Goal: Task Accomplishment & Management: Use online tool/utility

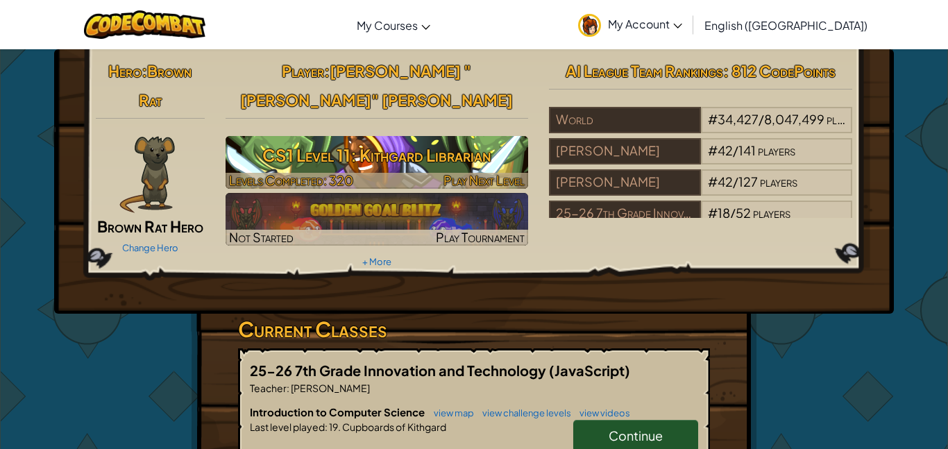
click at [403, 140] on h3 "CS1 Level 11: Kithgard Librarian" at bounding box center [377, 155] width 303 height 31
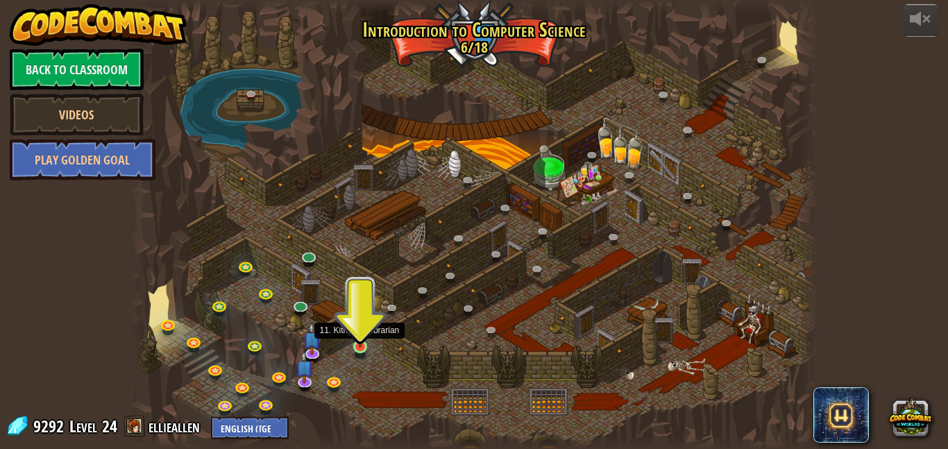
click at [357, 340] on img at bounding box center [360, 328] width 16 height 37
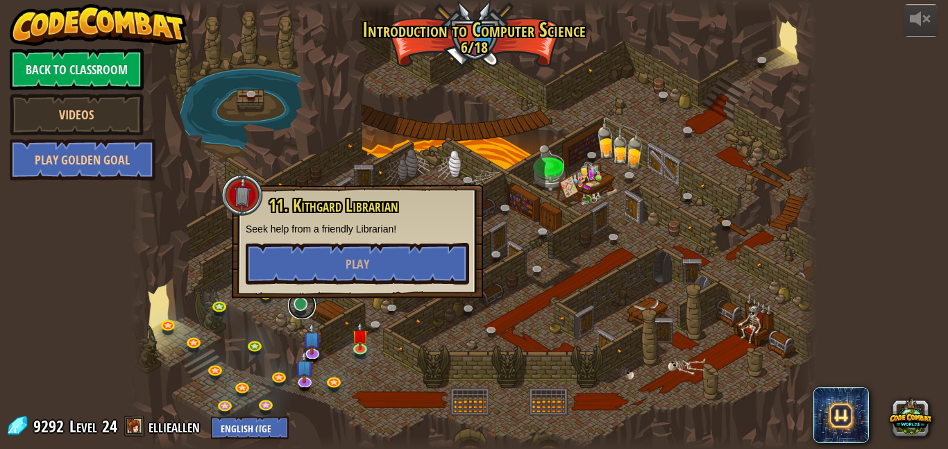
click at [298, 305] on link at bounding box center [302, 306] width 28 height 28
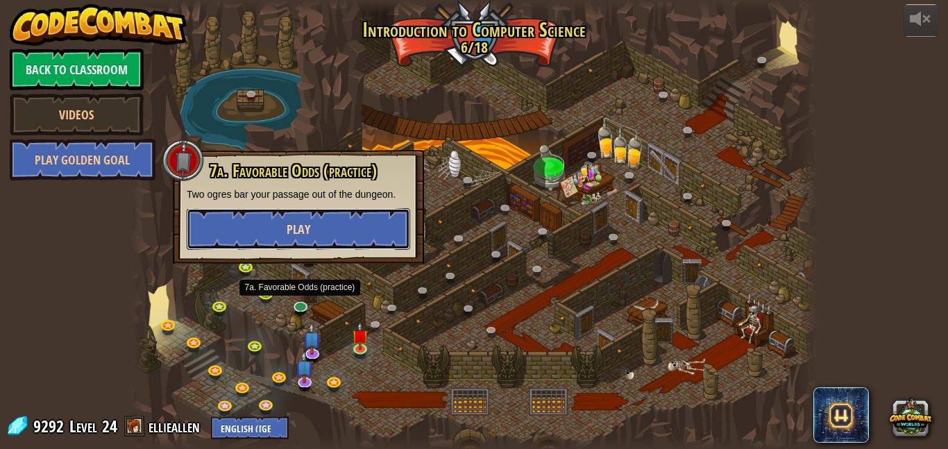
click at [324, 229] on button "Play" at bounding box center [299, 229] width 224 height 42
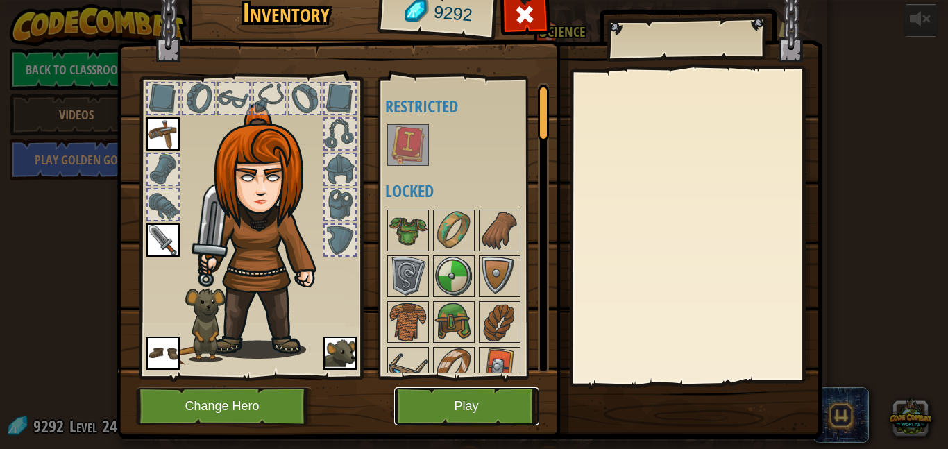
click at [469, 410] on button "Play" at bounding box center [466, 406] width 145 height 38
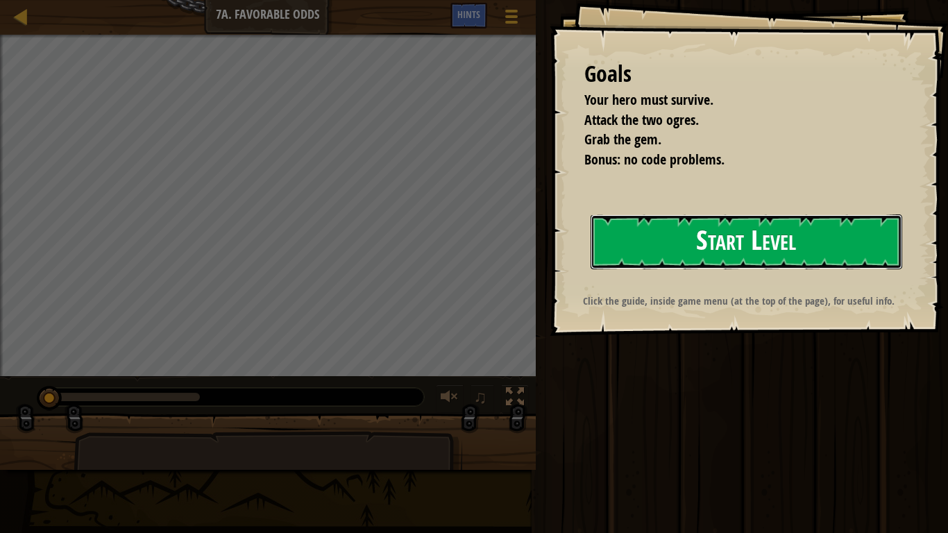
click at [671, 244] on button "Start Level" at bounding box center [747, 241] width 312 height 55
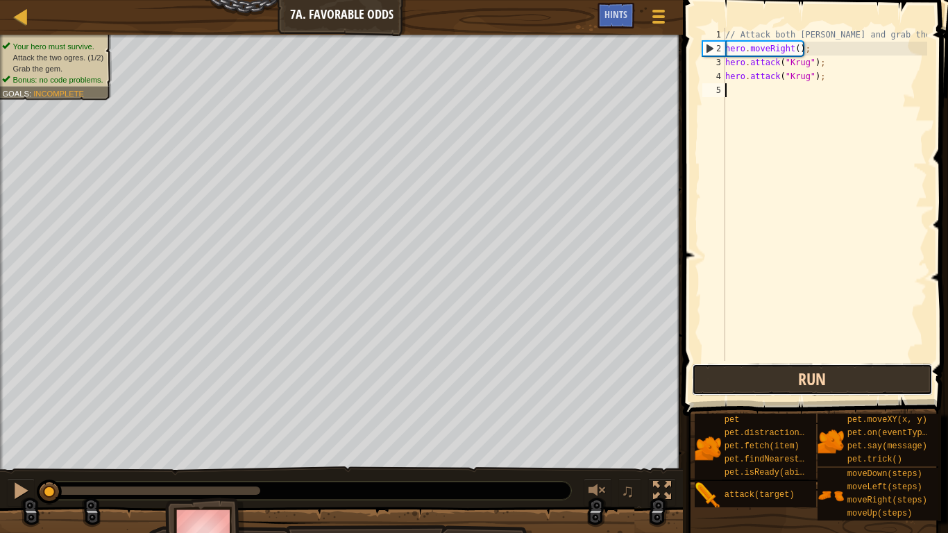
click at [737, 380] on button "Run" at bounding box center [812, 380] width 241 height 32
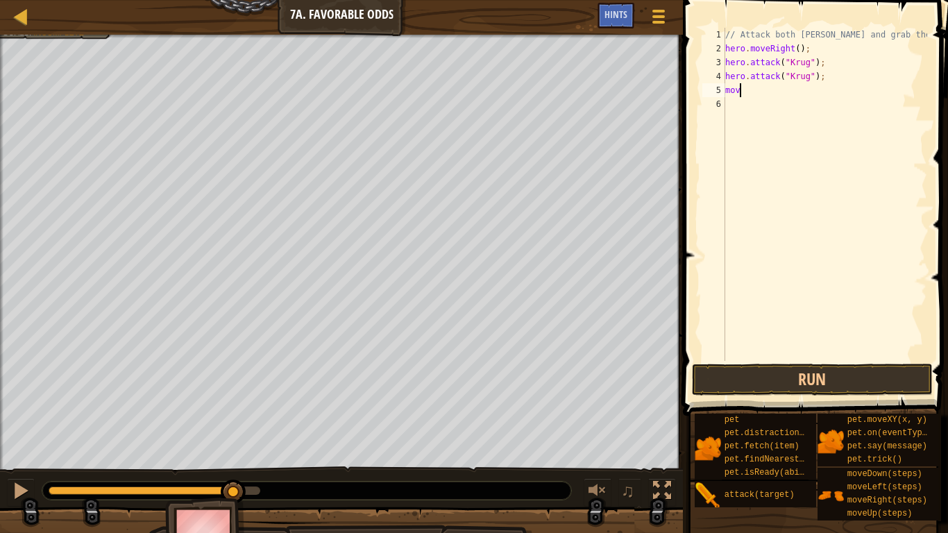
scroll to position [6, 1]
type textarea "m"
type textarea "hero.moveRight()"
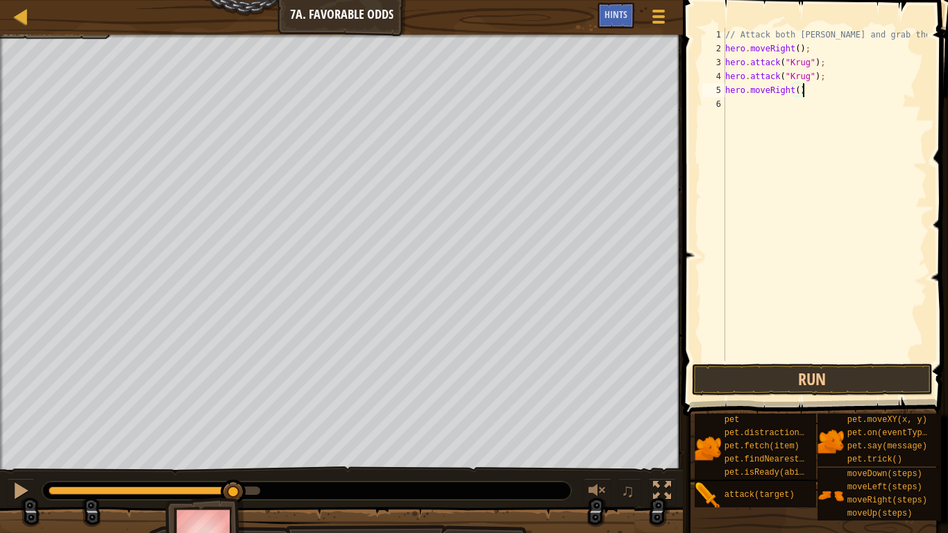
click at [752, 111] on div "// Attack both [PERSON_NAME] and grab the gem. hero . moveRight ( ) ; hero . at…" at bounding box center [825, 208] width 205 height 361
type textarea "hero.moveUp()"
click at [728, 116] on div "// Attack both [PERSON_NAME] and grab the gem. hero . moveRight ( ) ; hero . at…" at bounding box center [825, 208] width 205 height 361
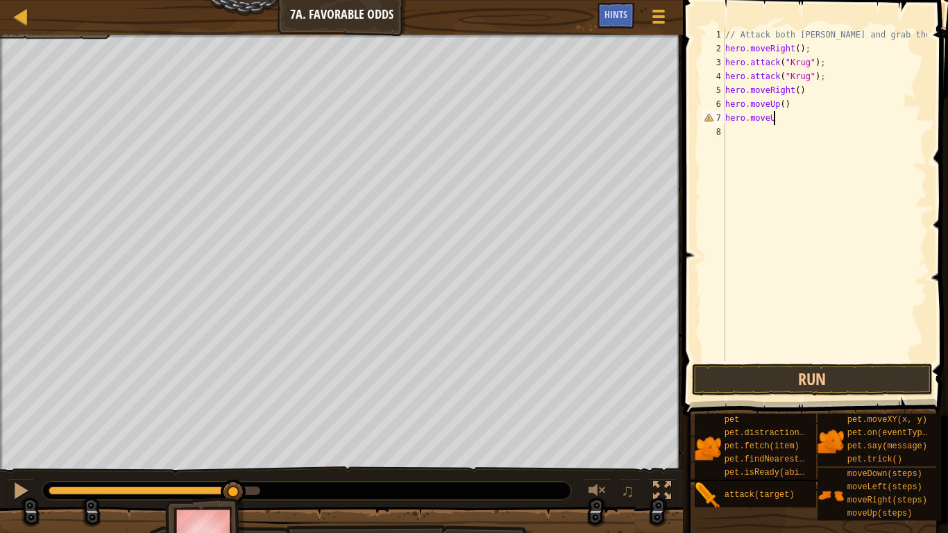
scroll to position [6, 6]
type textarea "hero.moveLeft"
click at [762, 141] on div "// Attack both [PERSON_NAME] and grab the gem. hero . moveRight ( ) ; hero . at…" at bounding box center [825, 208] width 205 height 361
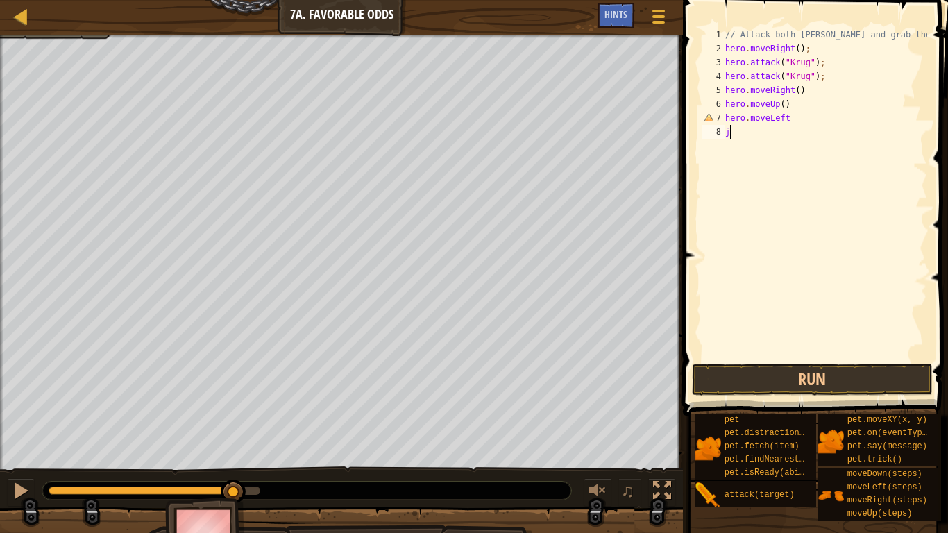
type textarea "j"
click at [764, 380] on button "Run" at bounding box center [812, 380] width 241 height 32
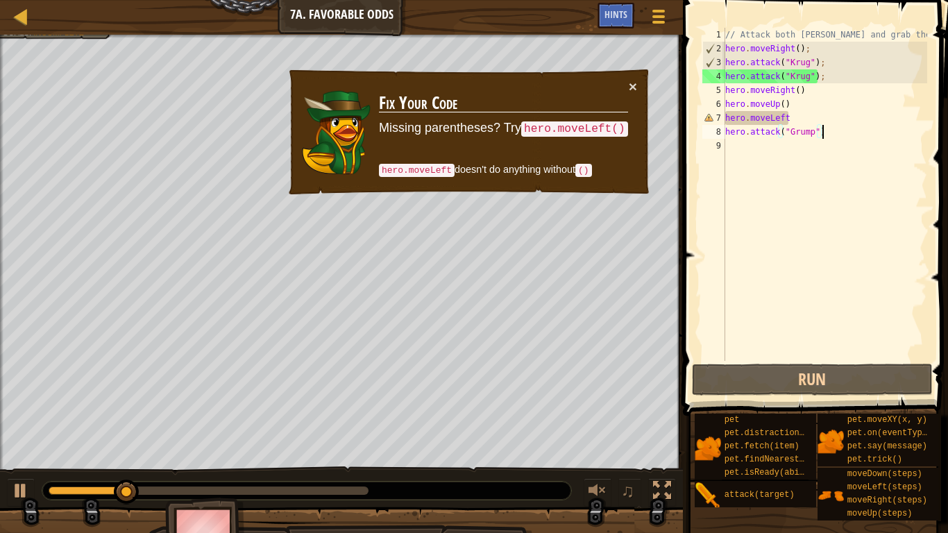
click at [794, 128] on div "// Attack both [PERSON_NAME] and grab the gem. hero . moveRight ( ) ; hero . at…" at bounding box center [825, 208] width 205 height 361
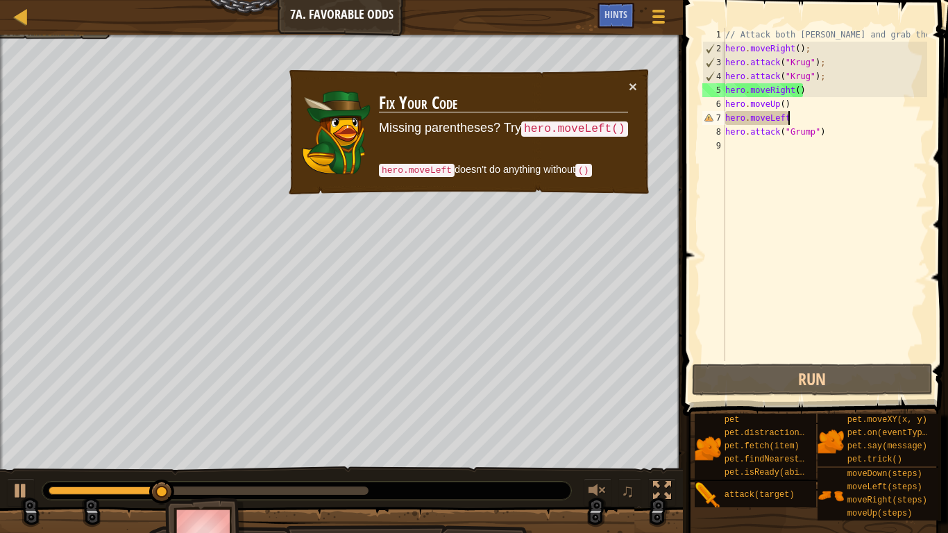
click at [807, 116] on div "// Attack both [PERSON_NAME] and grab the gem. hero . moveRight ( ) ; hero . at…" at bounding box center [825, 208] width 205 height 361
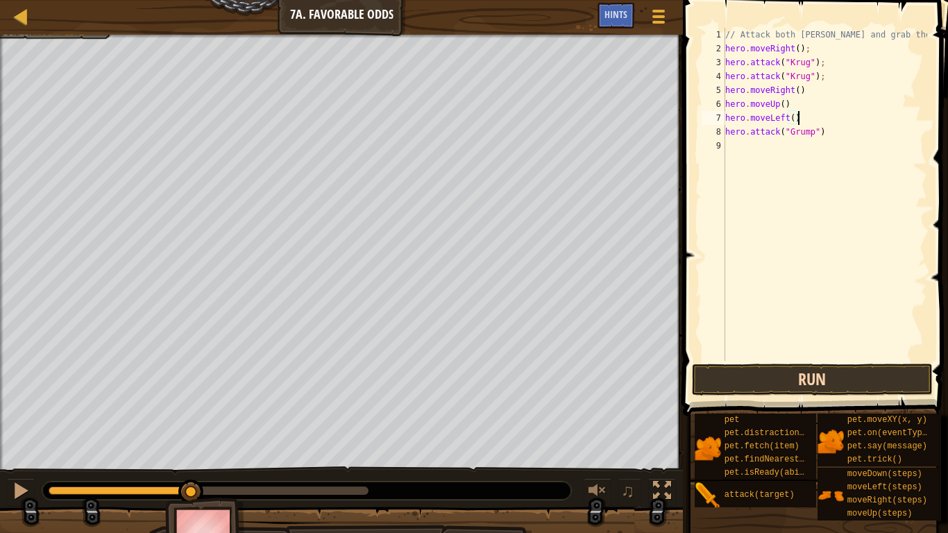
type textarea "hero.moveLeft()"
click at [797, 380] on button "Run" at bounding box center [812, 380] width 241 height 32
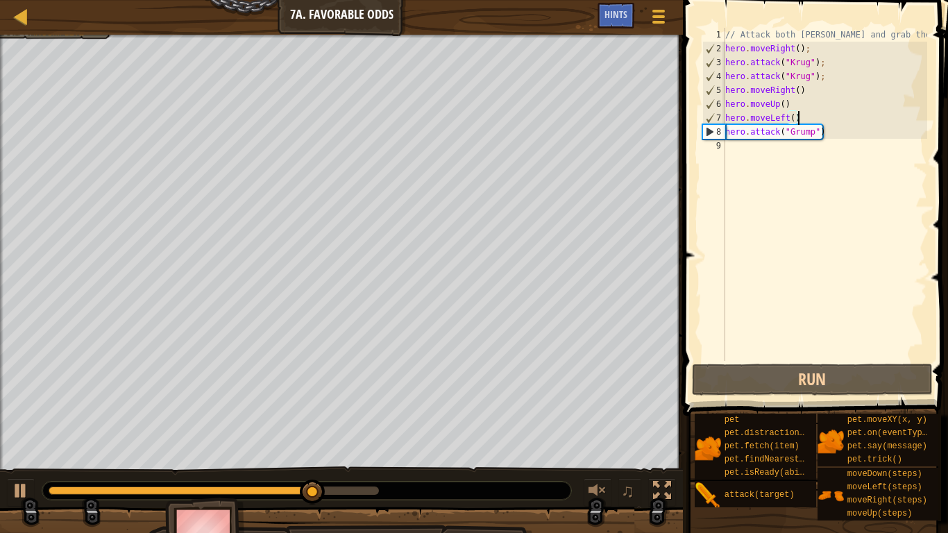
click at [766, 145] on div "// Attack both [PERSON_NAME] and grab the gem. hero . moveRight ( ) ; hero . at…" at bounding box center [825, 208] width 205 height 361
click at [766, 149] on div "// Attack both [PERSON_NAME] and grab the gem. hero . moveRight ( ) ; hero . at…" at bounding box center [825, 208] width 205 height 361
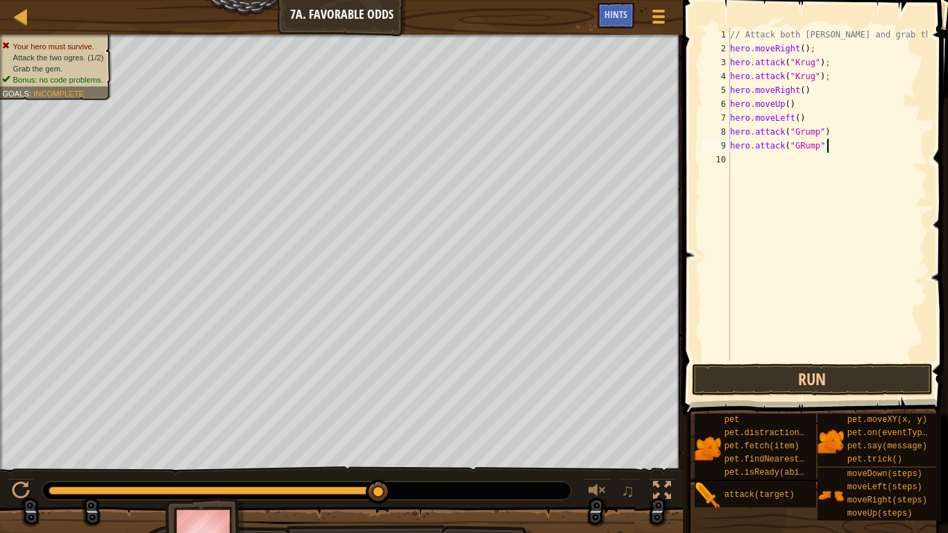
scroll to position [6, 13]
click at [803, 151] on div "// Attack both [PERSON_NAME] and grab the gem. hero . moveRight ( ) ; hero . at…" at bounding box center [827, 208] width 200 height 361
type textarea "hero.attack("Grump")"
click at [827, 371] on button "Run" at bounding box center [812, 380] width 241 height 32
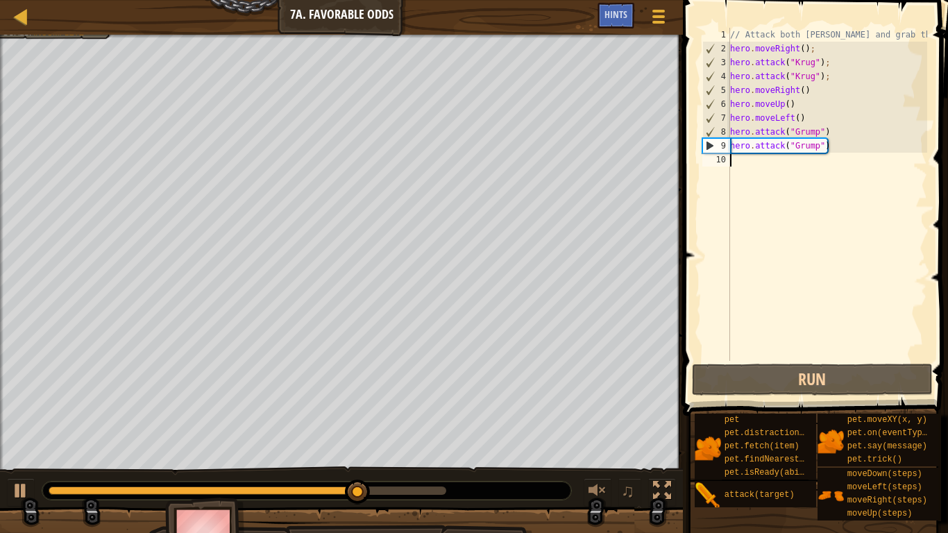
click at [811, 183] on div "// Attack both [PERSON_NAME] and grab the gem. hero . moveRight ( ) ; hero . at…" at bounding box center [827, 208] width 200 height 361
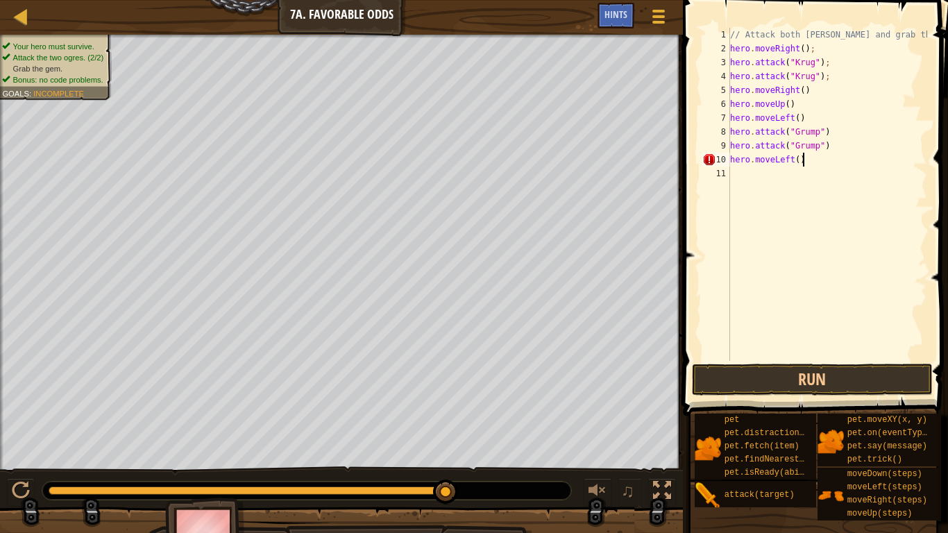
scroll to position [6, 10]
type textarea "hero.moveLeft()"
click at [808, 364] on button "Run" at bounding box center [812, 380] width 241 height 32
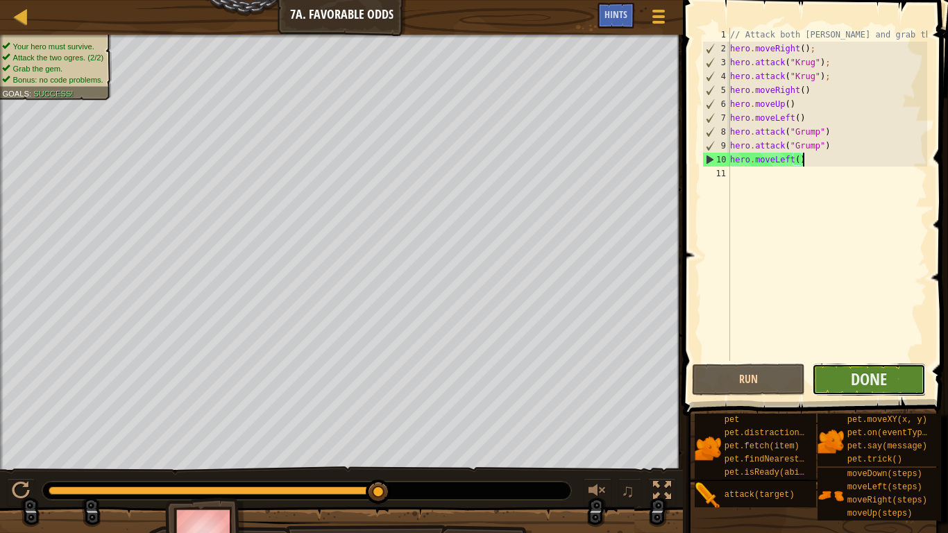
click at [843, 377] on button "Done" at bounding box center [869, 380] width 114 height 32
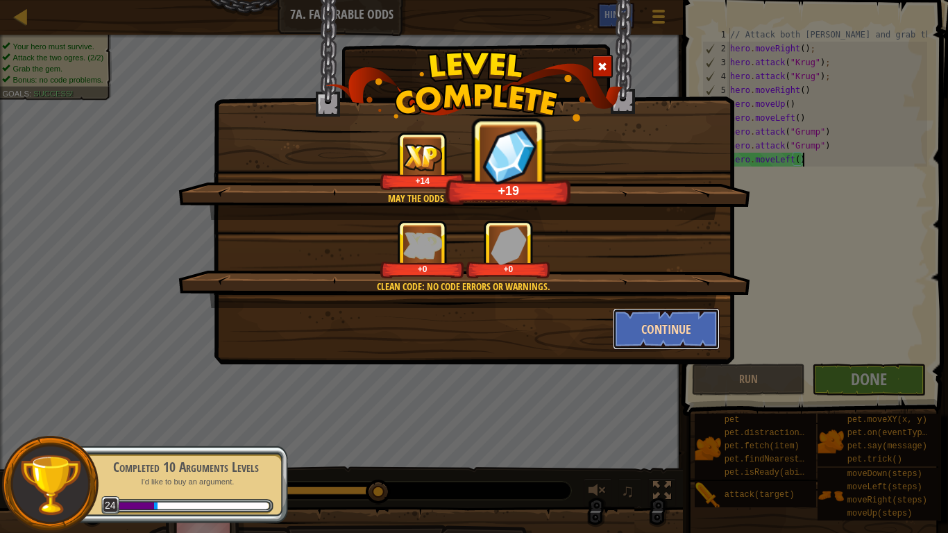
click at [654, 329] on button "Continue" at bounding box center [667, 329] width 108 height 42
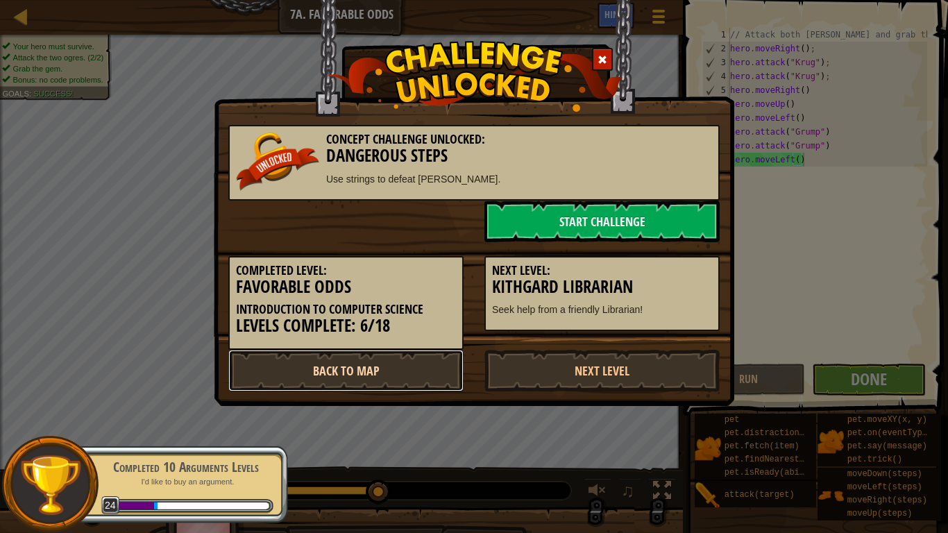
click at [412, 371] on link "Back to Map" at bounding box center [345, 371] width 235 height 42
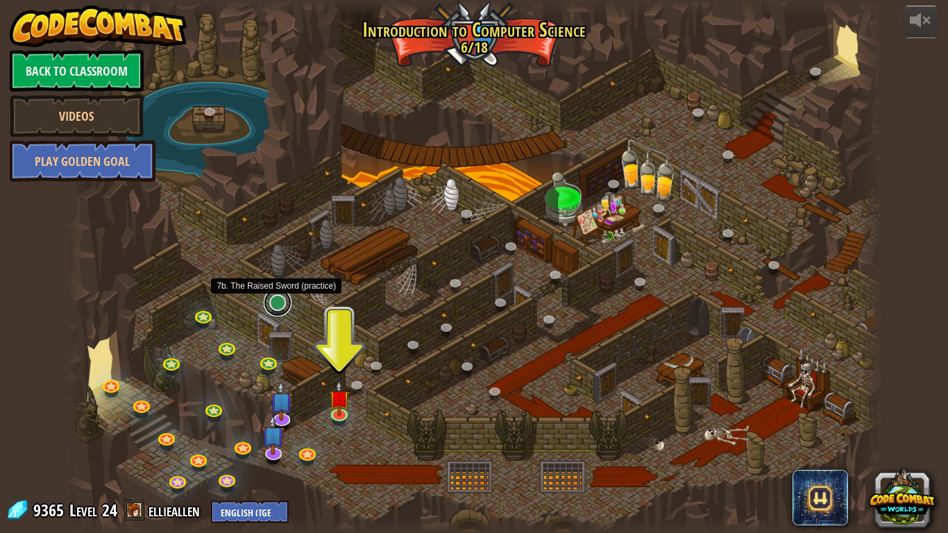
click at [274, 308] on link at bounding box center [278, 303] width 28 height 28
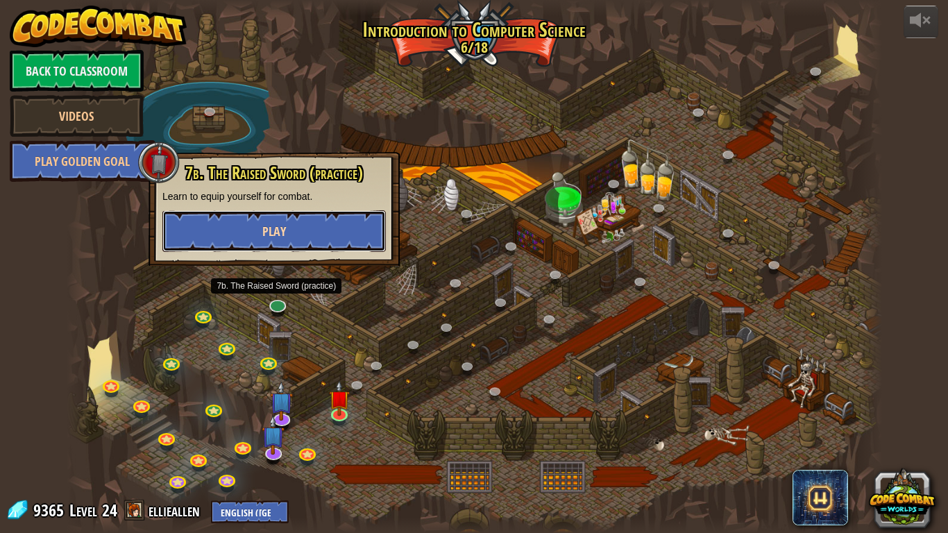
click at [334, 230] on button "Play" at bounding box center [274, 231] width 224 height 42
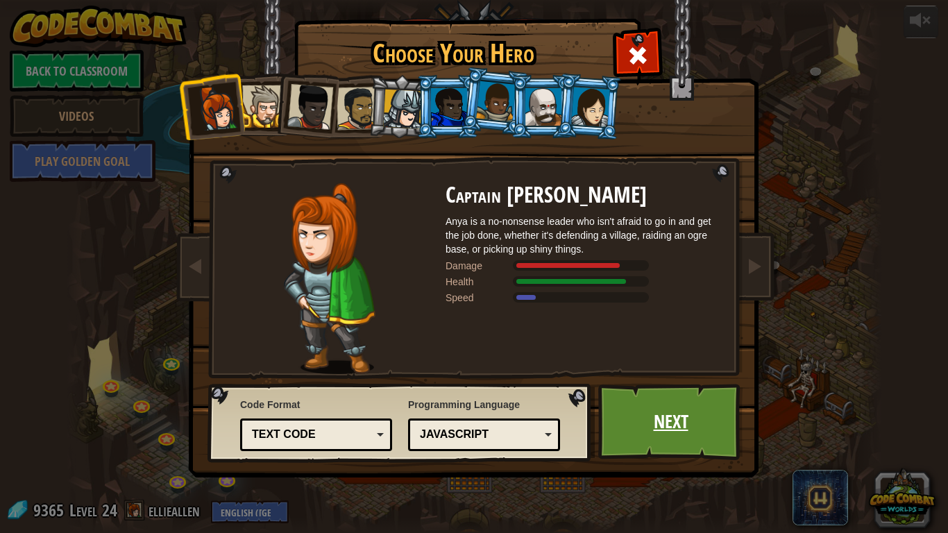
click at [684, 432] on link "Next" at bounding box center [670, 422] width 145 height 76
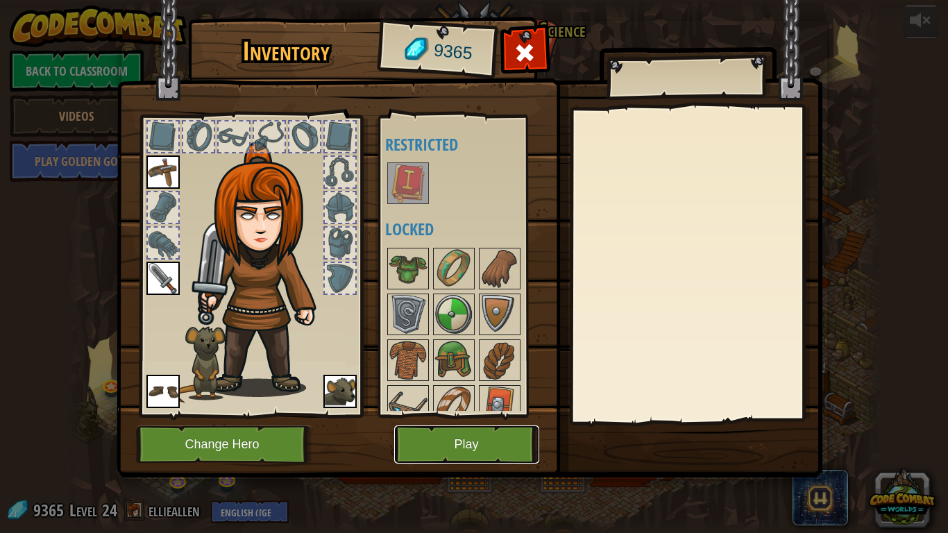
click at [430, 445] on button "Play" at bounding box center [466, 445] width 145 height 38
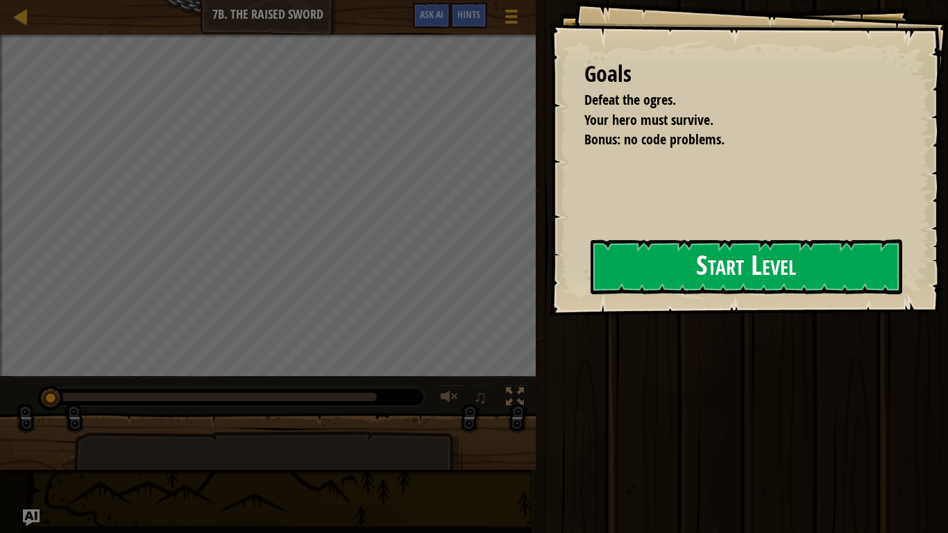
click at [588, 278] on div "Goals Defeat the ogres. Your hero must survive. Bonus: no code problems. Start …" at bounding box center [749, 158] width 398 height 316
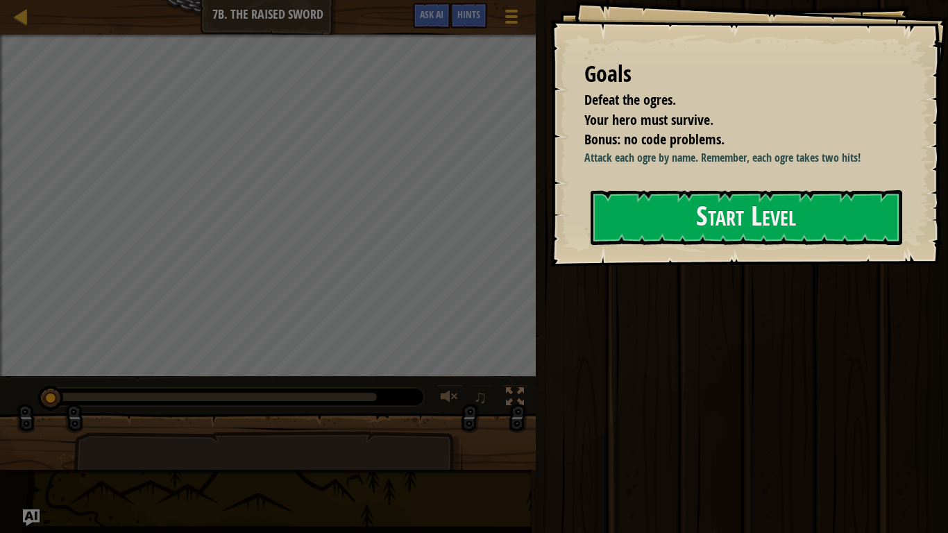
click at [657, 283] on div at bounding box center [747, 274] width 312 height 31
click at [672, 203] on button "Start Level" at bounding box center [747, 217] width 312 height 55
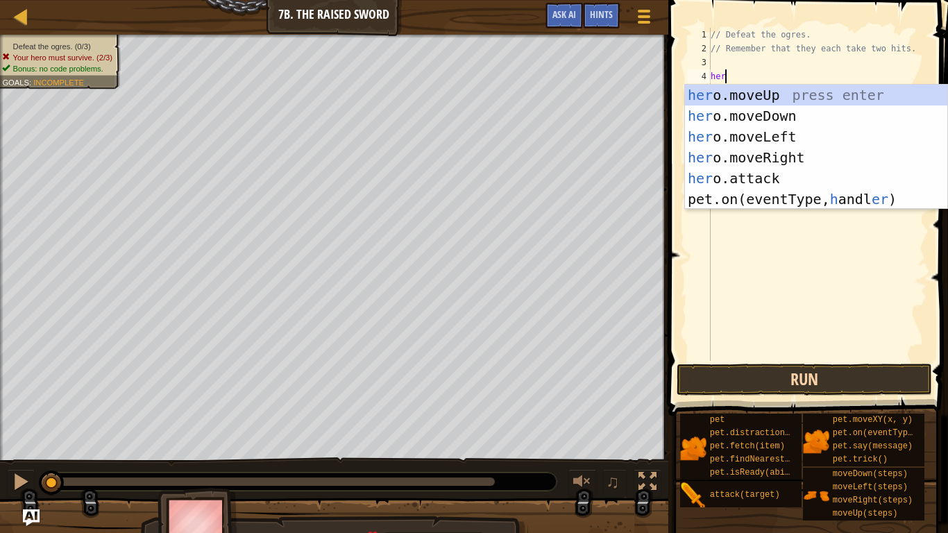
scroll to position [6, 1]
click at [755, 384] on button "Run" at bounding box center [804, 380] width 255 height 32
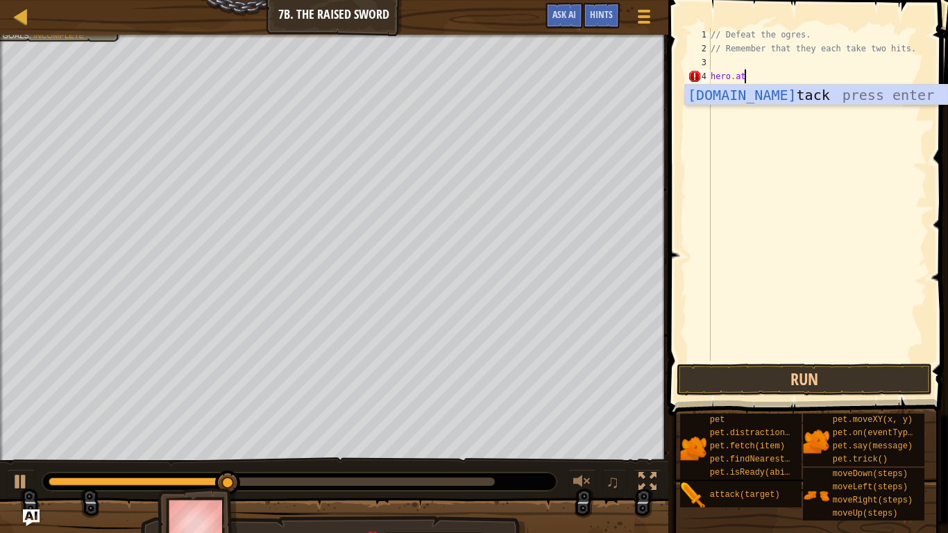
scroll to position [6, 4]
click at [813, 94] on div "[DOMAIN_NAME] tack press enter" at bounding box center [816, 116] width 262 height 62
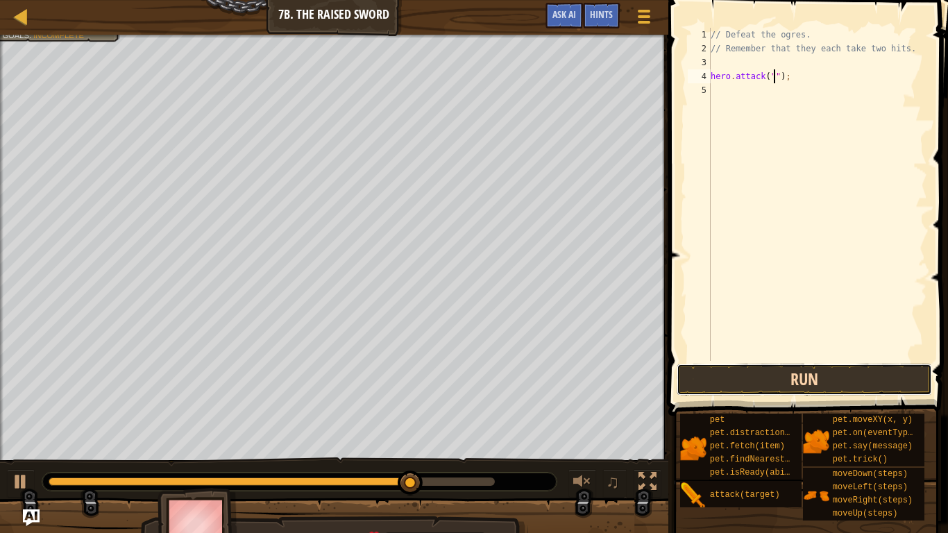
click at [713, 379] on button "Run" at bounding box center [804, 380] width 255 height 32
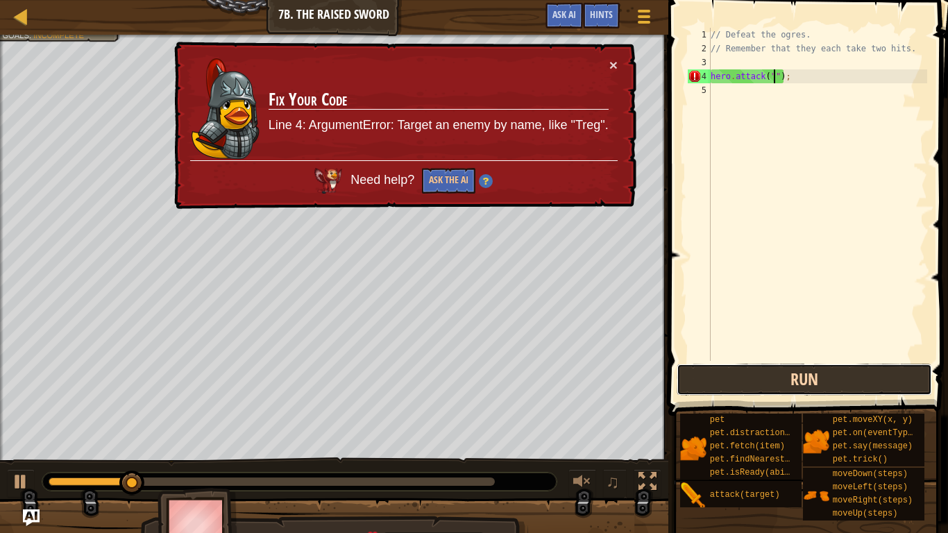
click at [721, 390] on button "Run" at bounding box center [804, 380] width 255 height 32
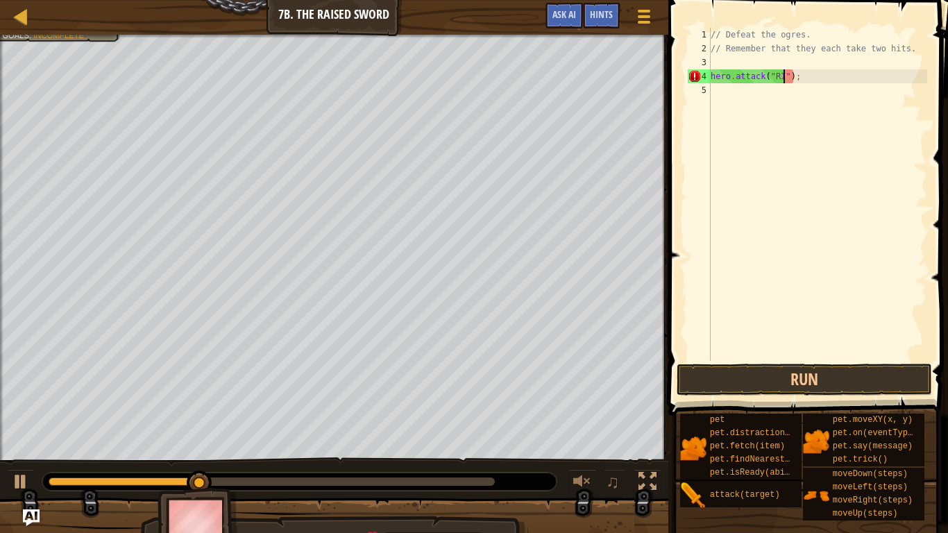
type textarea "hero.attack("RIg");"
click at [723, 96] on div "// Defeat the ogres. // Remember that they each take two hits. hero . attack ( …" at bounding box center [817, 208] width 219 height 361
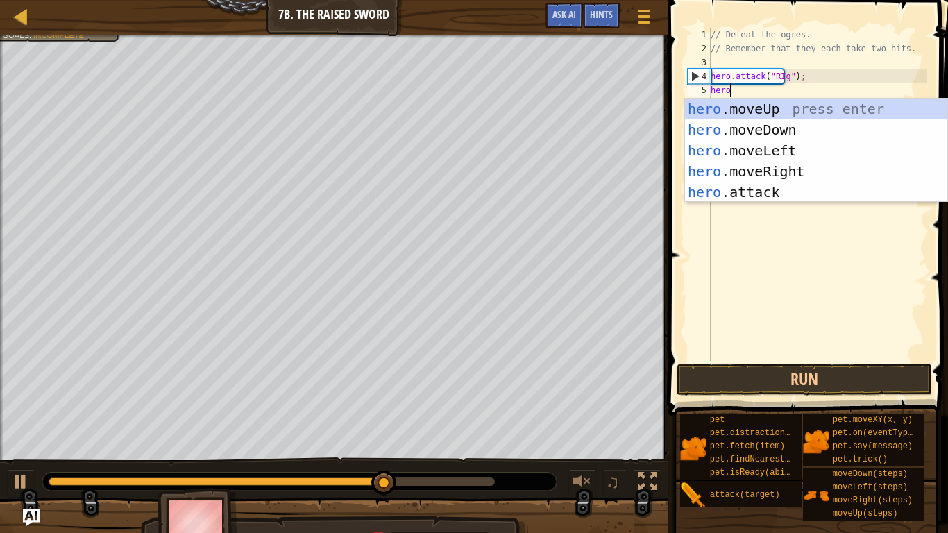
scroll to position [6, 2]
click at [762, 190] on div "hero .moveUp press enter hero .moveDown press enter hero .moveLeft press enter …" at bounding box center [816, 172] width 262 height 146
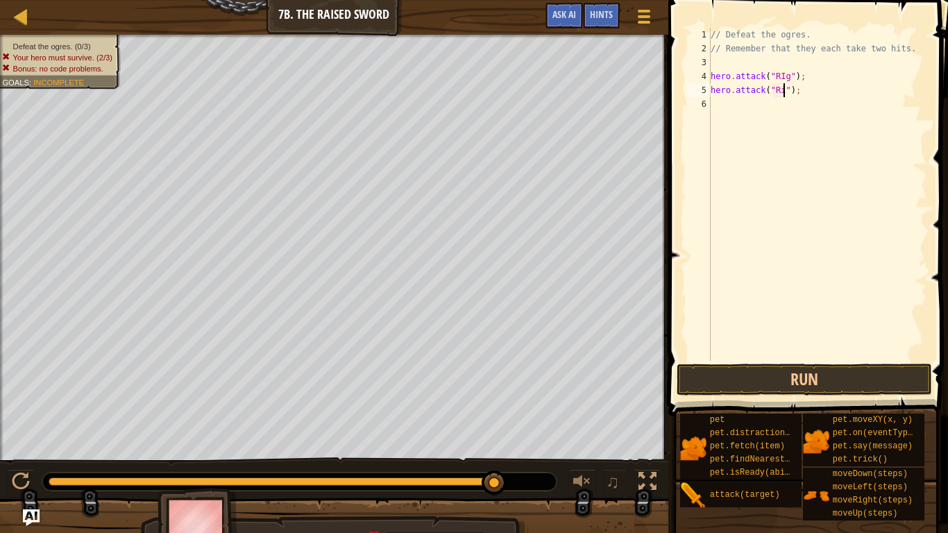
scroll to position [6, 11]
click at [784, 75] on div "// Defeat the ogres. // Remember that they each take two hits. hero . attack ( …" at bounding box center [817, 208] width 219 height 361
type textarea "hero.attack("Rig");"
click at [721, 110] on div "// Defeat the ogres. // Remember that they each take two hits. hero . attack ( …" at bounding box center [817, 208] width 219 height 361
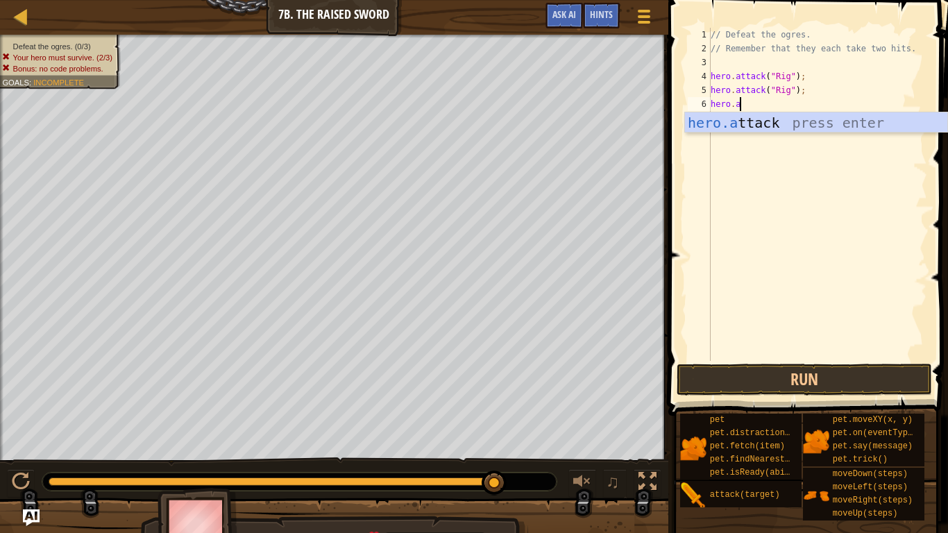
scroll to position [6, 3]
click at [779, 124] on div "hero.a ttack press enter" at bounding box center [816, 143] width 262 height 62
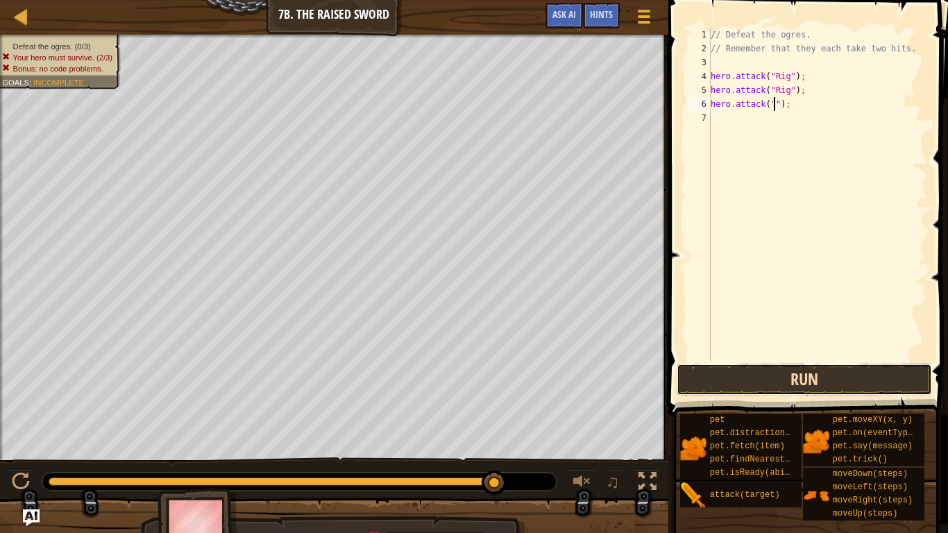
click at [785, 378] on button "Run" at bounding box center [804, 380] width 255 height 32
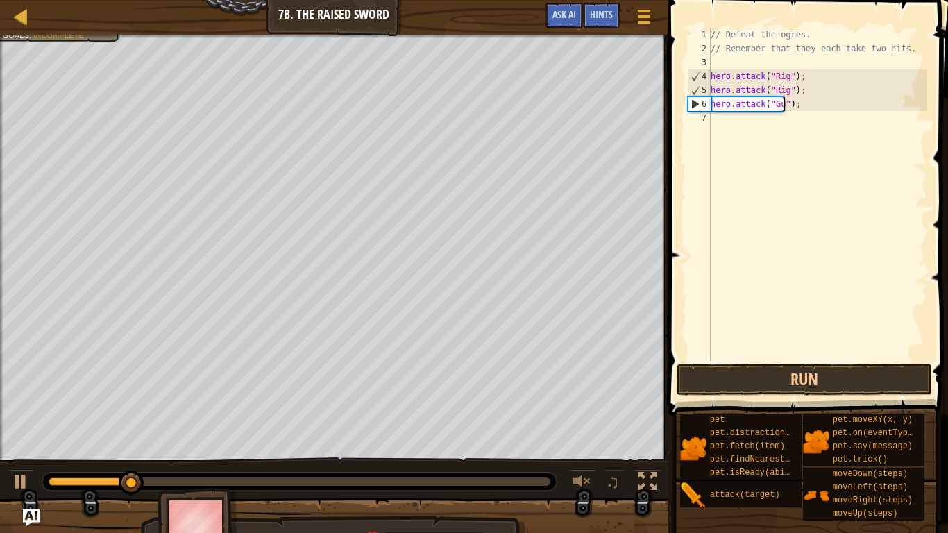
type textarea "hero.attack("Gurt");"
click at [755, 131] on div "// Defeat the ogres. // Remember that they each take two hits. hero . attack ( …" at bounding box center [817, 208] width 219 height 361
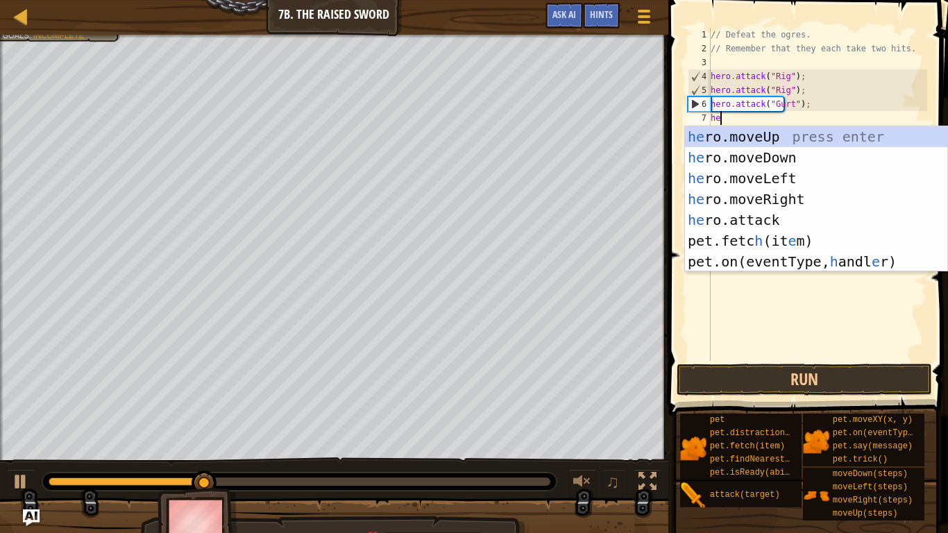
scroll to position [6, 2]
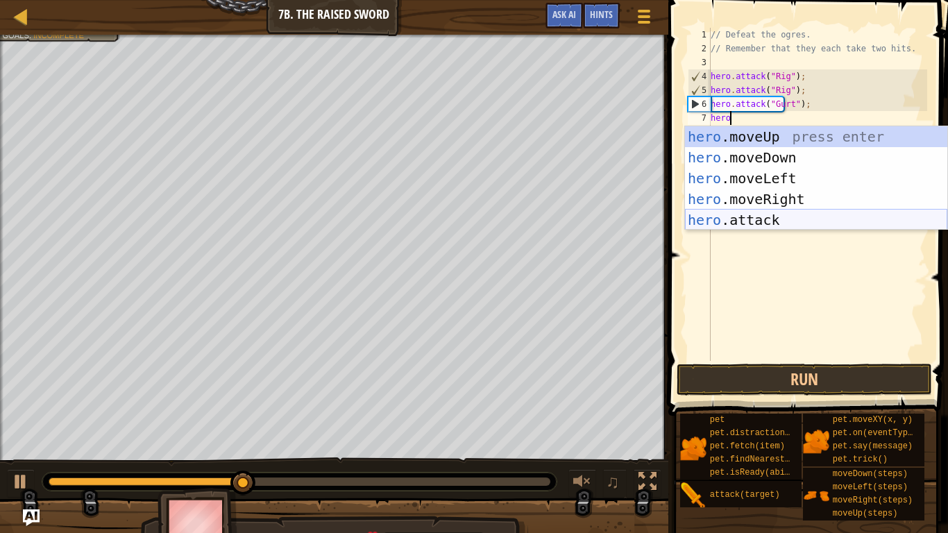
click at [734, 222] on div "hero .moveUp press enter hero .moveDown press enter hero .moveLeft press enter …" at bounding box center [816, 199] width 262 height 146
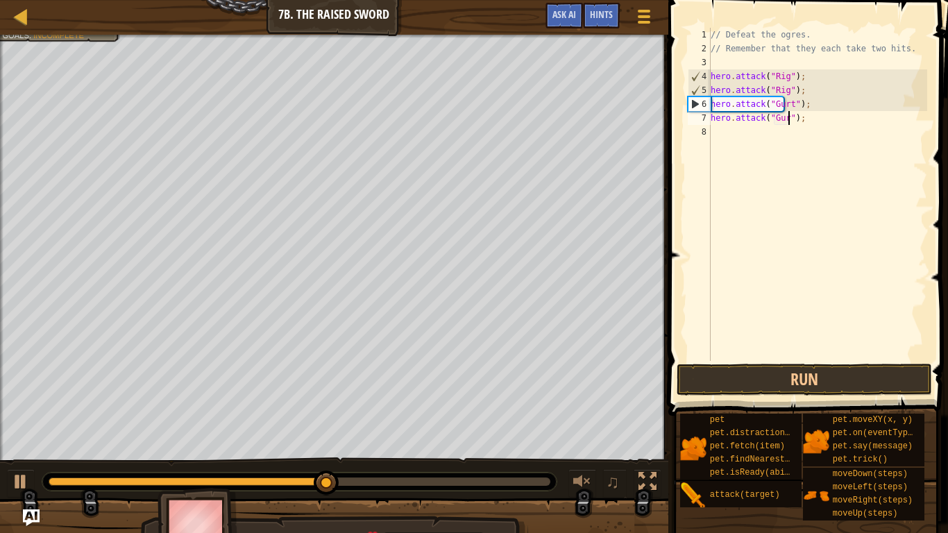
type textarea "hero.attack("Gurt");"
click at [759, 144] on div "// Defeat the ogres. // Remember that they each take two hits. hero . attack ( …" at bounding box center [817, 208] width 219 height 361
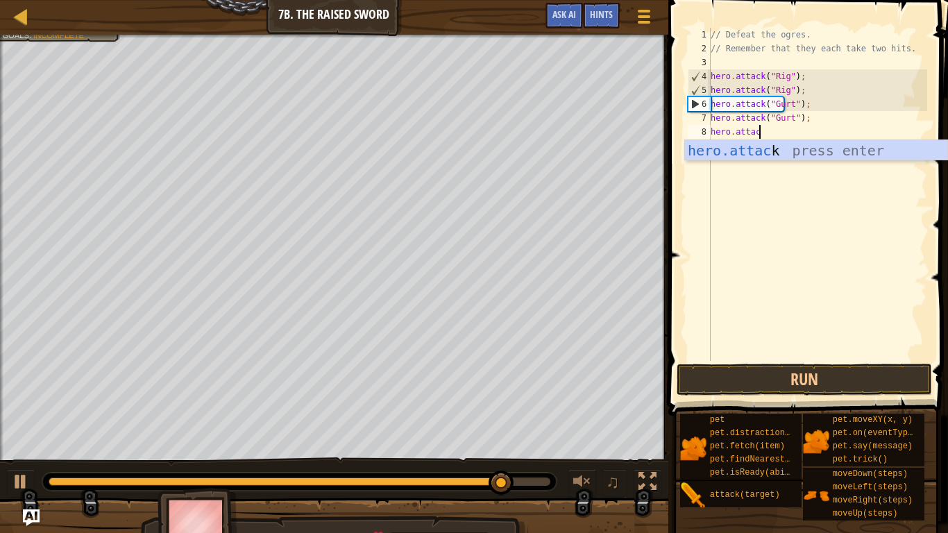
scroll to position [6, 7]
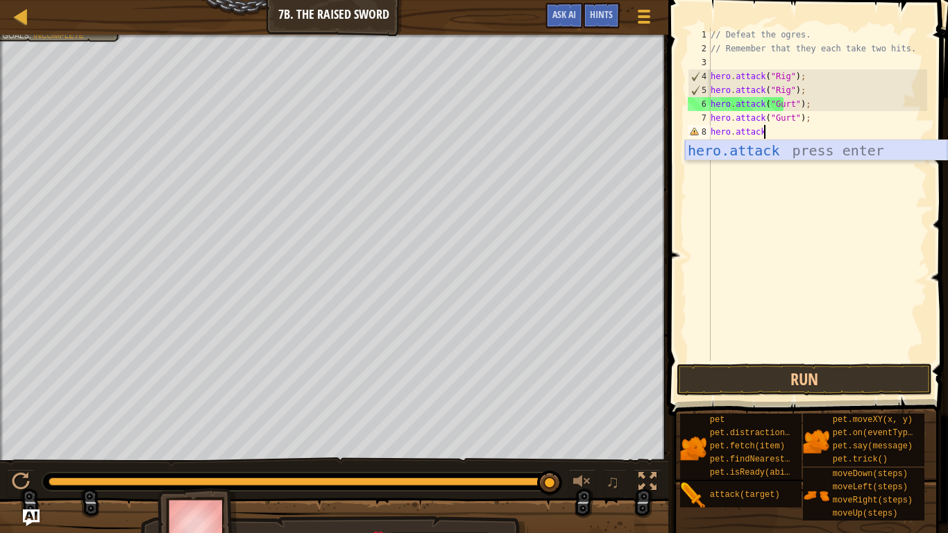
click at [800, 148] on div "hero.attack press enter" at bounding box center [816, 171] width 262 height 62
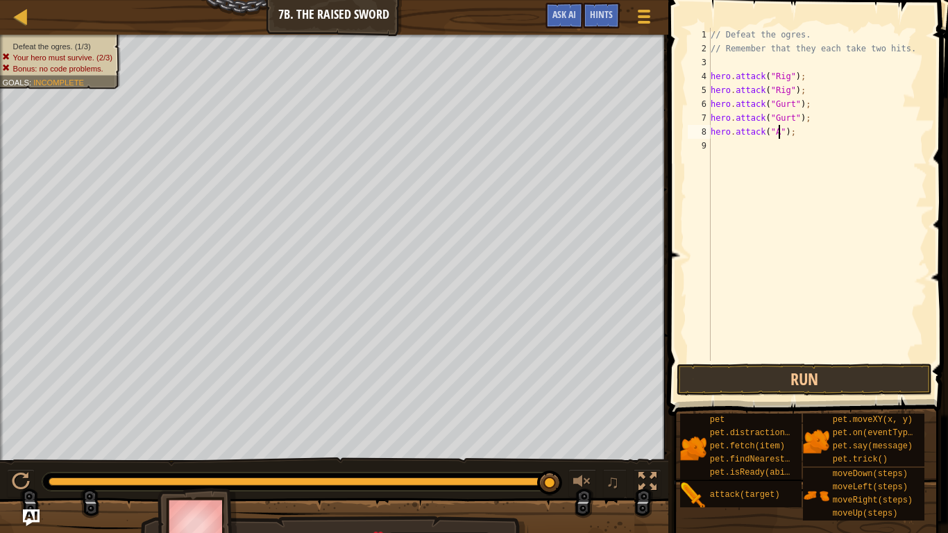
type textarea "hero.attack("Ack");"
click at [737, 153] on div "// Defeat the ogres. // Remember that they each take two hits. hero . attack ( …" at bounding box center [817, 208] width 219 height 361
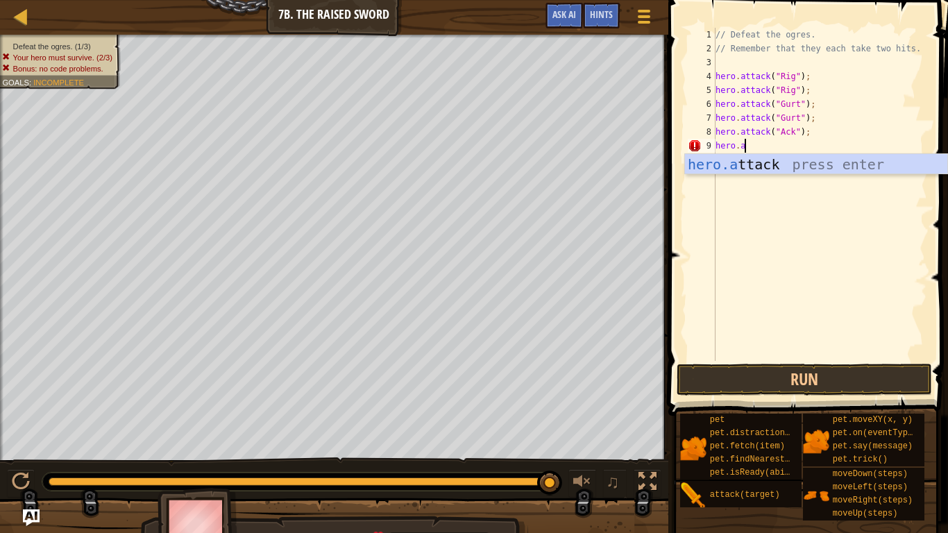
scroll to position [6, 3]
click at [764, 168] on div "hero.a ttack press enter" at bounding box center [816, 185] width 262 height 62
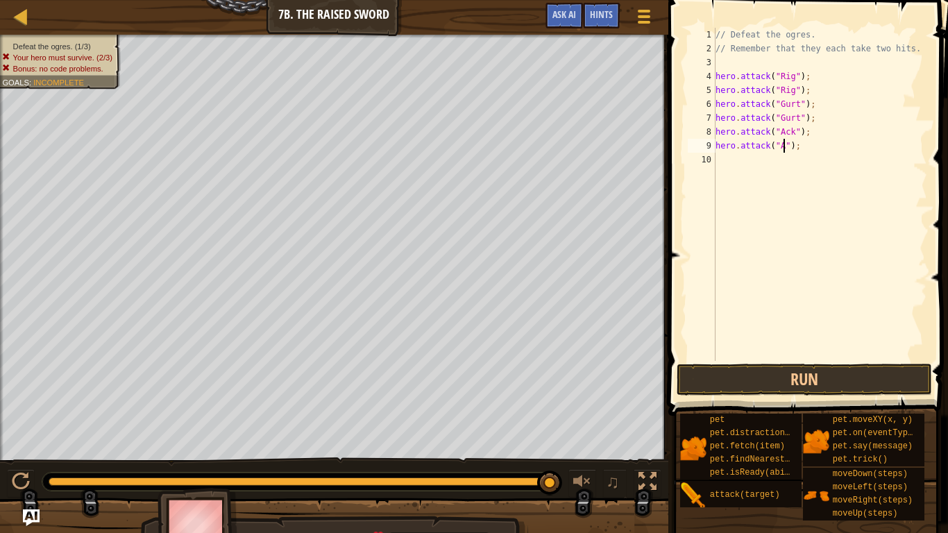
scroll to position [6, 11]
type textarea "hero.attack("Ack");"
click at [834, 373] on button "Run" at bounding box center [804, 380] width 255 height 32
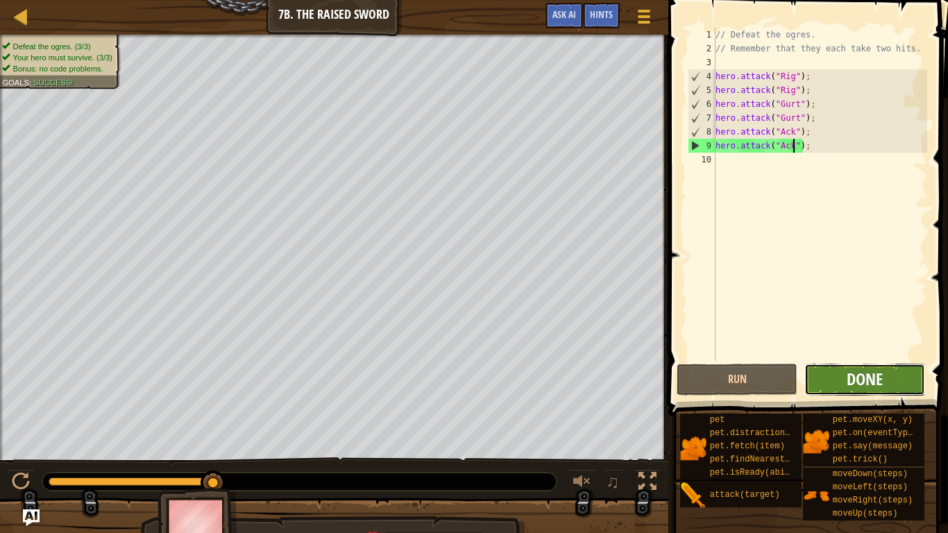
click at [863, 376] on span "Done" at bounding box center [865, 379] width 36 height 22
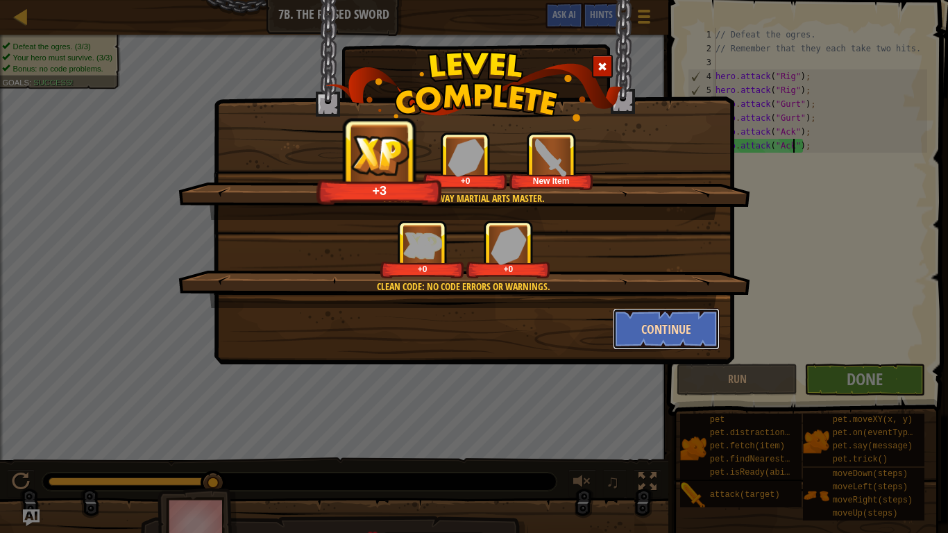
click at [679, 329] on button "Continue" at bounding box center [667, 329] width 108 height 42
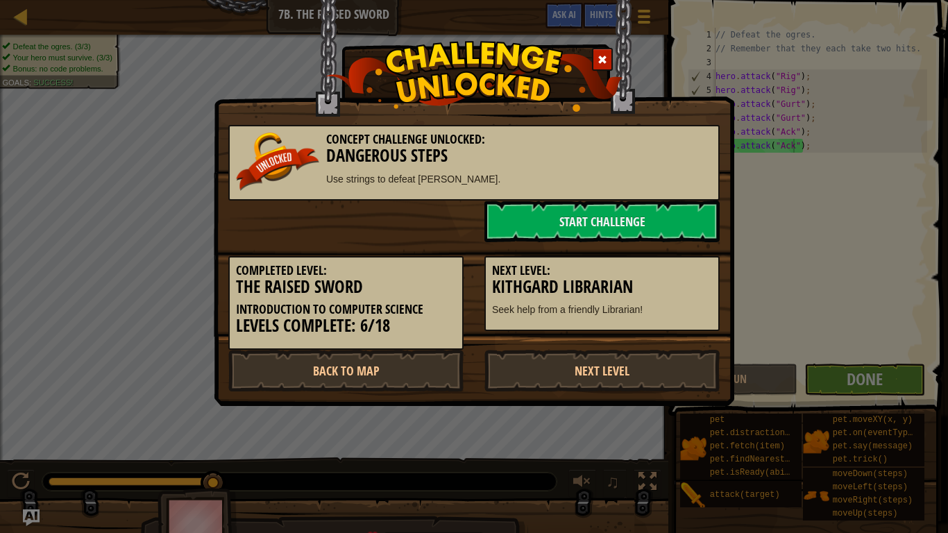
click at [680, 329] on div "Next Level: Kithgard Librarian Seek help from a friendly Librarian!" at bounding box center [602, 294] width 235 height 76
click at [411, 373] on link "Back to Map" at bounding box center [345, 371] width 235 height 42
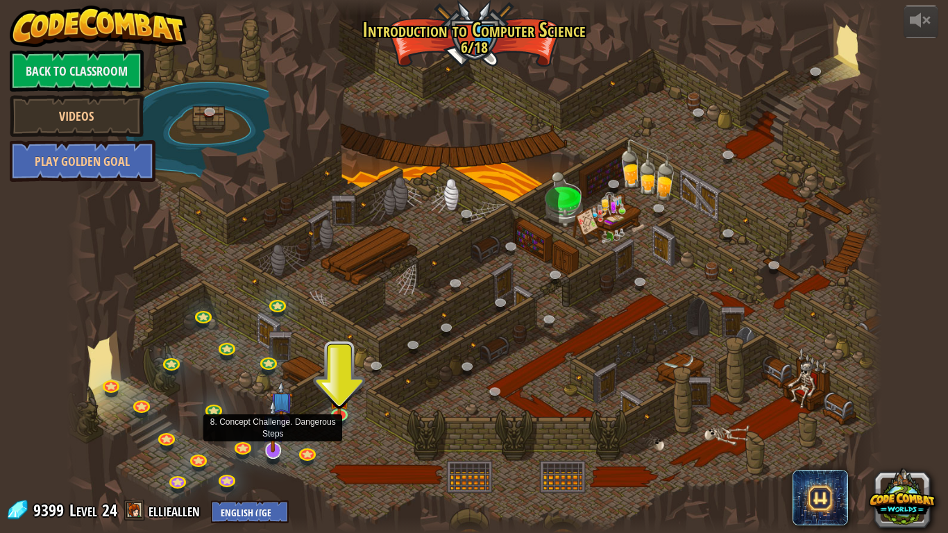
click at [271, 447] on img at bounding box center [273, 425] width 23 height 53
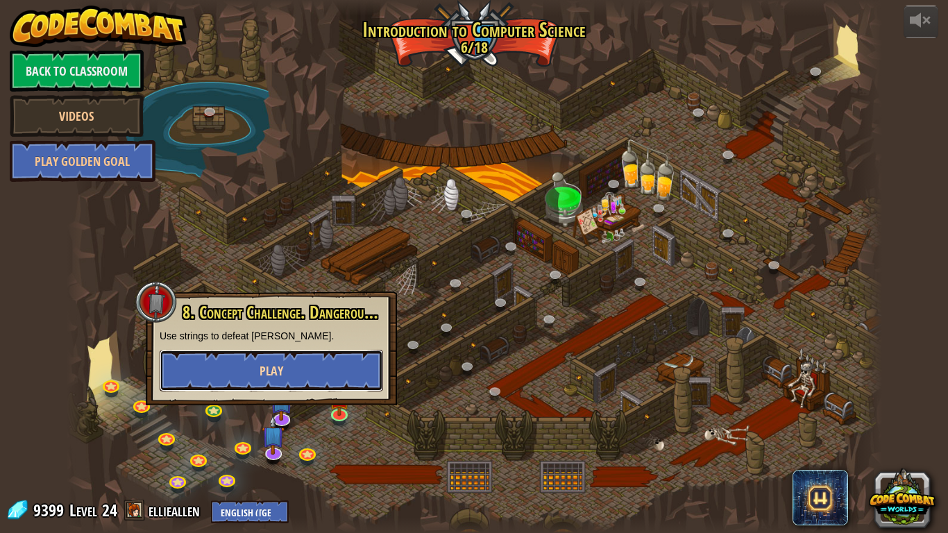
click at [296, 376] on button "Play" at bounding box center [272, 371] width 224 height 42
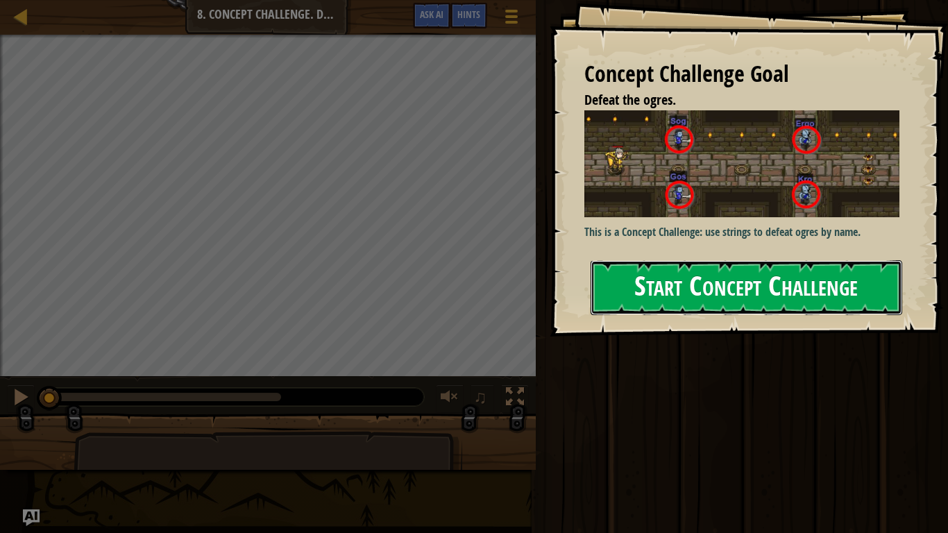
click at [692, 260] on button "Start Concept Challenge" at bounding box center [747, 287] width 312 height 55
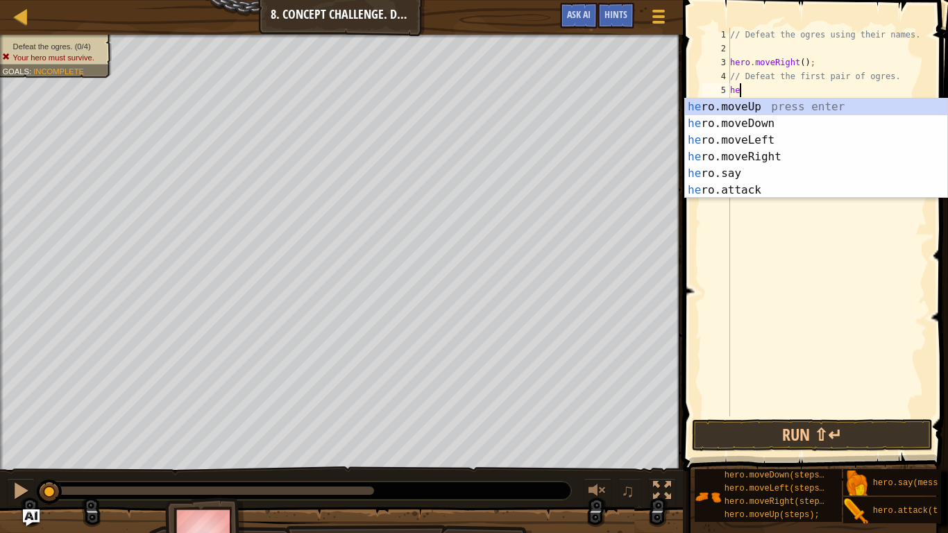
scroll to position [6, 1]
click at [746, 188] on div "he ro.moveUp press enter he ro.moveDown press enter he ro.moveLeft press enter …" at bounding box center [816, 165] width 262 height 133
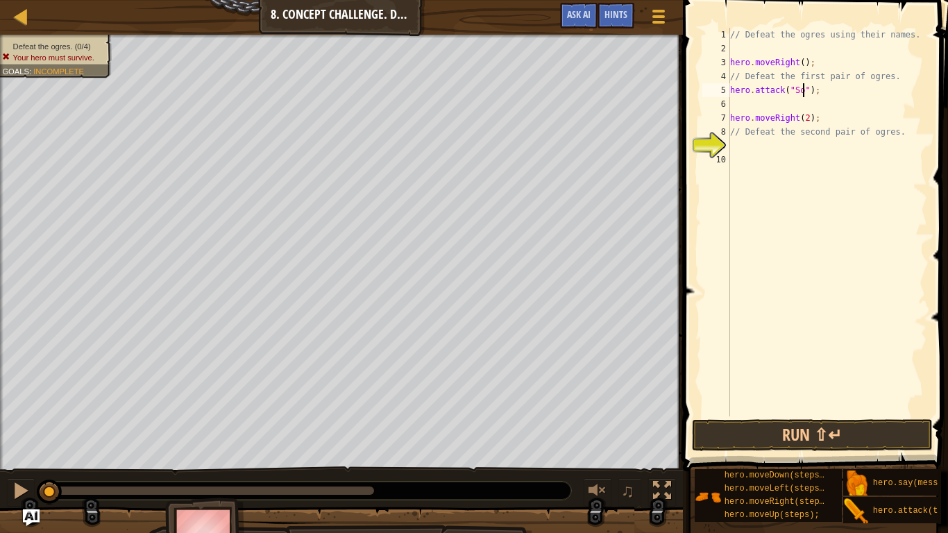
type textarea "hero.attack("Sog");"
click at [744, 106] on div "// Defeat the ogres using their names. hero . moveRight ( ) ; // Defeat the fir…" at bounding box center [827, 236] width 200 height 416
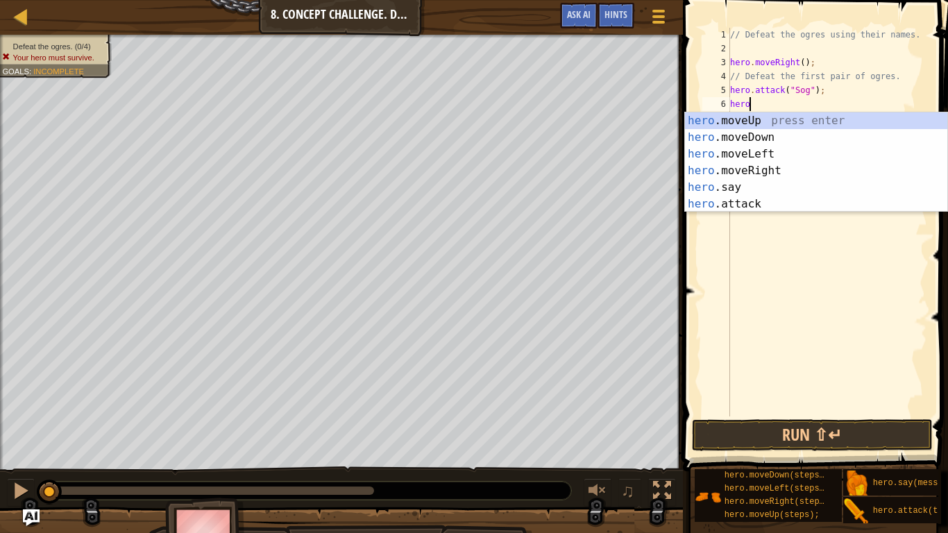
scroll to position [6, 3]
click at [780, 198] on div "hero. moveUp press enter hero. moveDown press enter hero. moveLeft press enter …" at bounding box center [816, 178] width 262 height 133
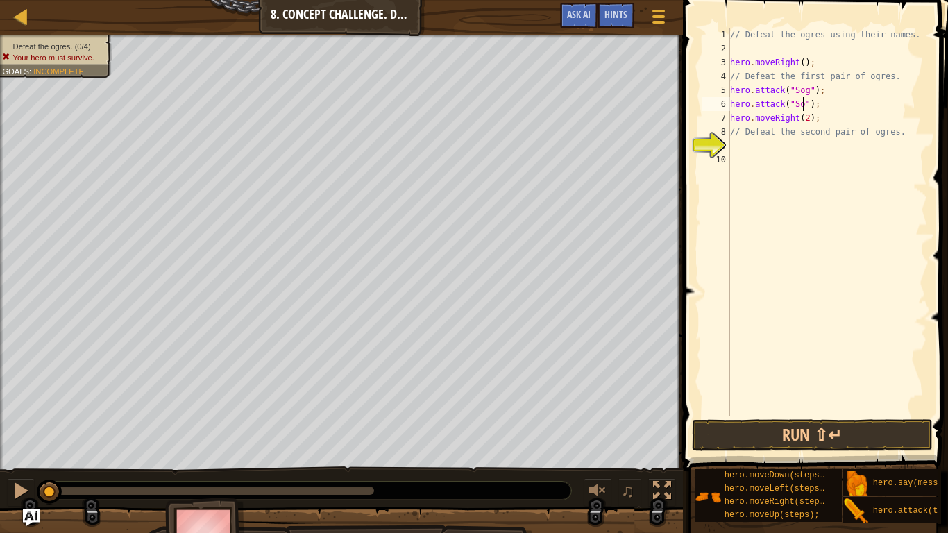
type textarea "hero.attack("Sog");"
click at [778, 147] on div "// Defeat the ogres using their names. hero . moveRight ( ) ; // Defeat the fir…" at bounding box center [827, 236] width 200 height 416
click at [833, 99] on div "// Defeat the ogres using their names. hero . moveRight ( ) ; // Defeat the fir…" at bounding box center [827, 236] width 200 height 416
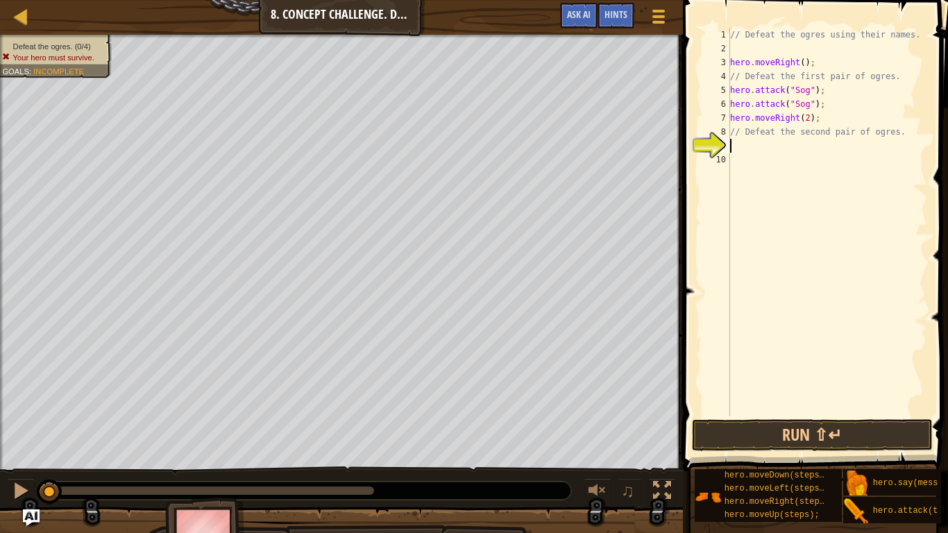
type textarea "hero.attack("Sog");"
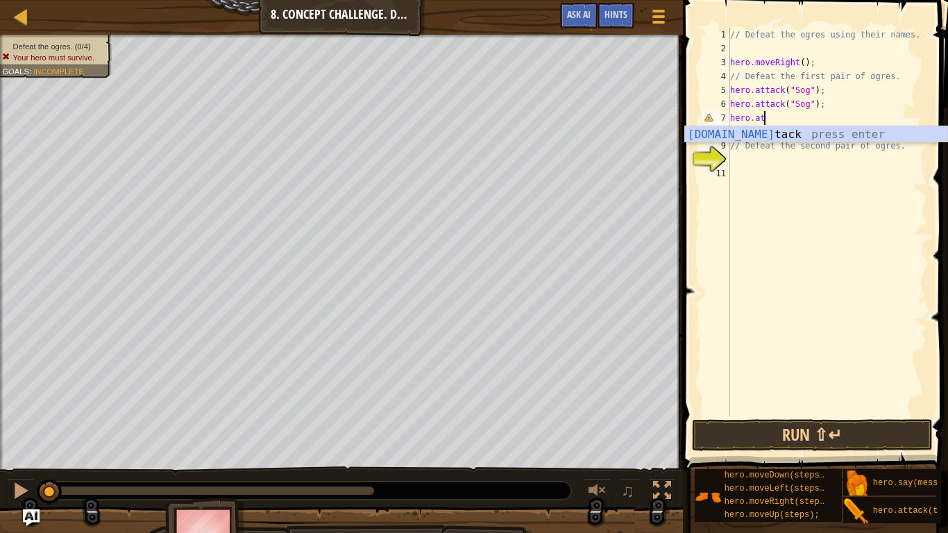
scroll to position [6, 5]
click at [729, 125] on div "8" at bounding box center [716, 132] width 28 height 14
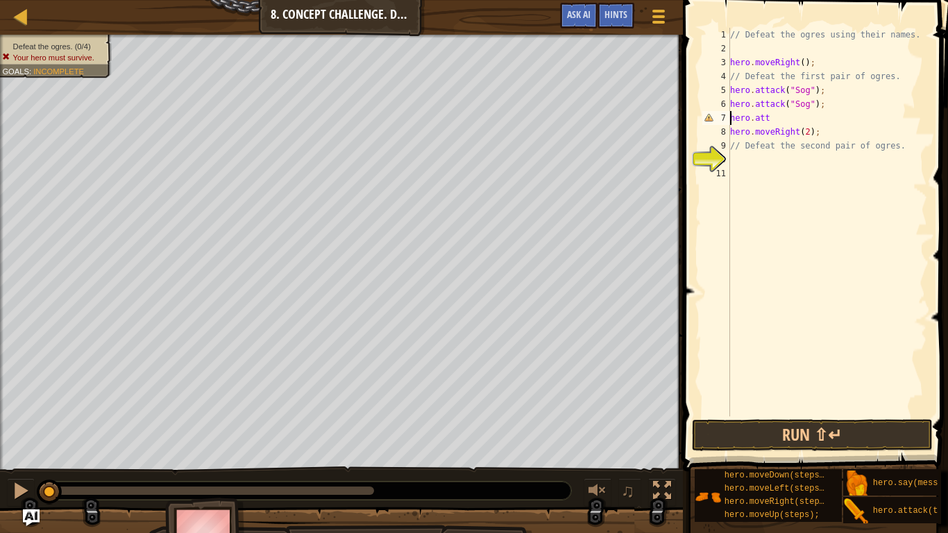
click at [790, 122] on div "// Defeat the ogres using their names. hero . moveRight ( ) ; // Defeat the fir…" at bounding box center [827, 236] width 200 height 416
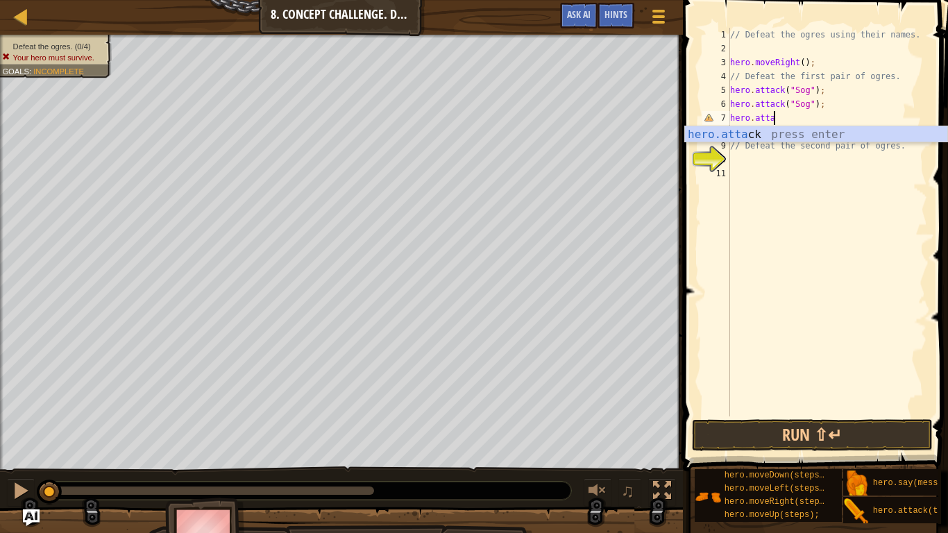
scroll to position [6, 6]
click at [768, 132] on div "hero.[PERSON_NAME] press enter" at bounding box center [816, 151] width 262 height 50
type textarea "hero.attack("Sog");"
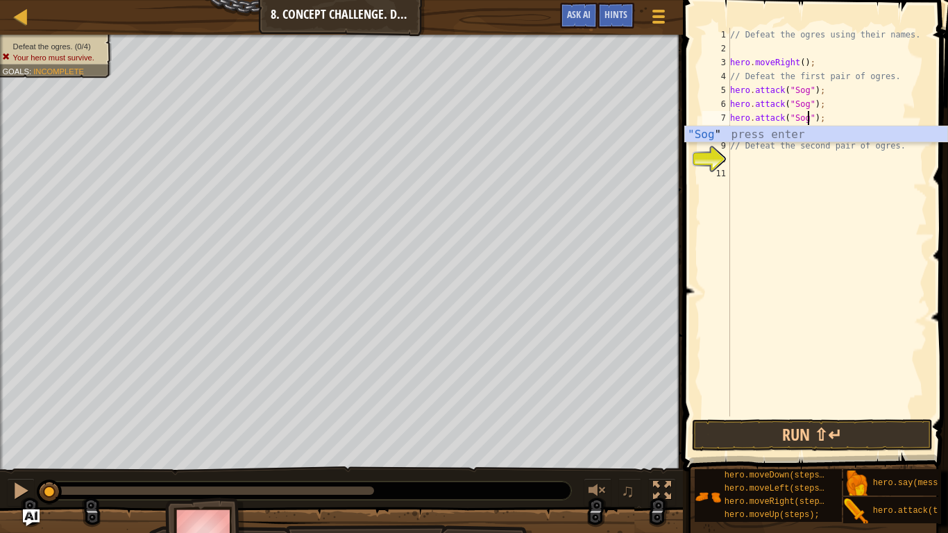
click at [840, 117] on div "// Defeat the ogres using their names. hero . moveRight ( ) ; // Defeat the fir…" at bounding box center [827, 236] width 200 height 416
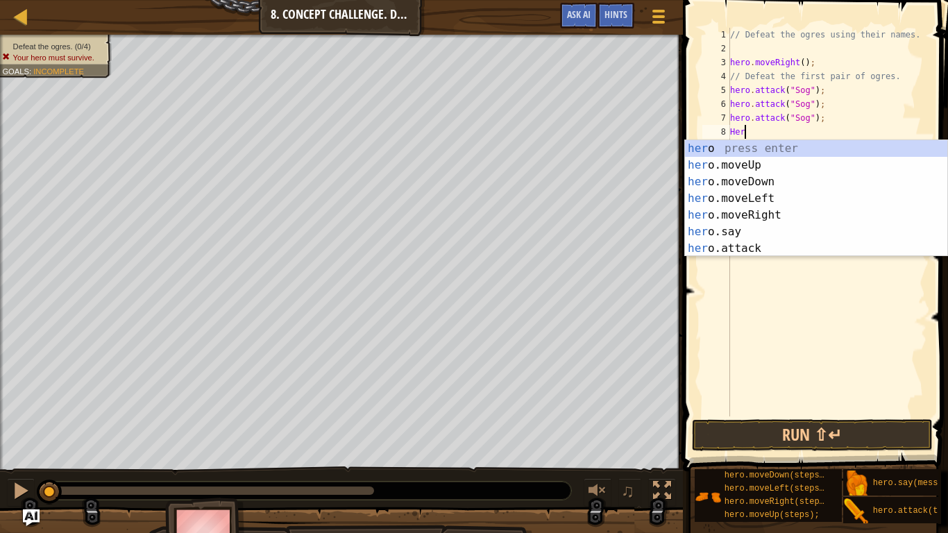
scroll to position [6, 2]
click at [770, 253] on div "hero press enter hero .moveUp press enter hero .moveDown press enter hero .move…" at bounding box center [816, 215] width 262 height 150
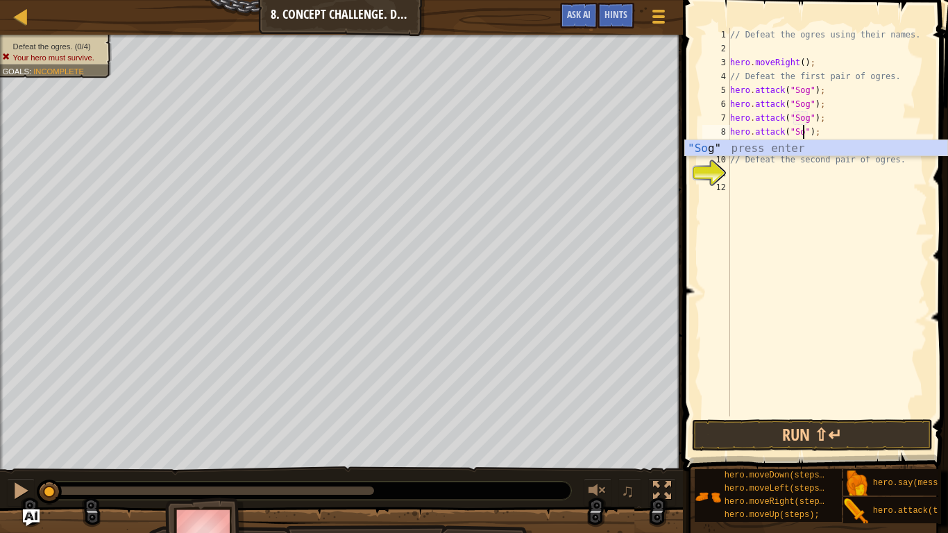
scroll to position [6, 12]
click at [807, 92] on div "// Defeat the ogres using their names. hero . moveRight ( ) ; // Defeat the fir…" at bounding box center [827, 236] width 200 height 416
click at [807, 106] on div "// Defeat the ogres using their names. hero . moveRight ( ) ; // Defeat the fir…" at bounding box center [827, 236] width 200 height 416
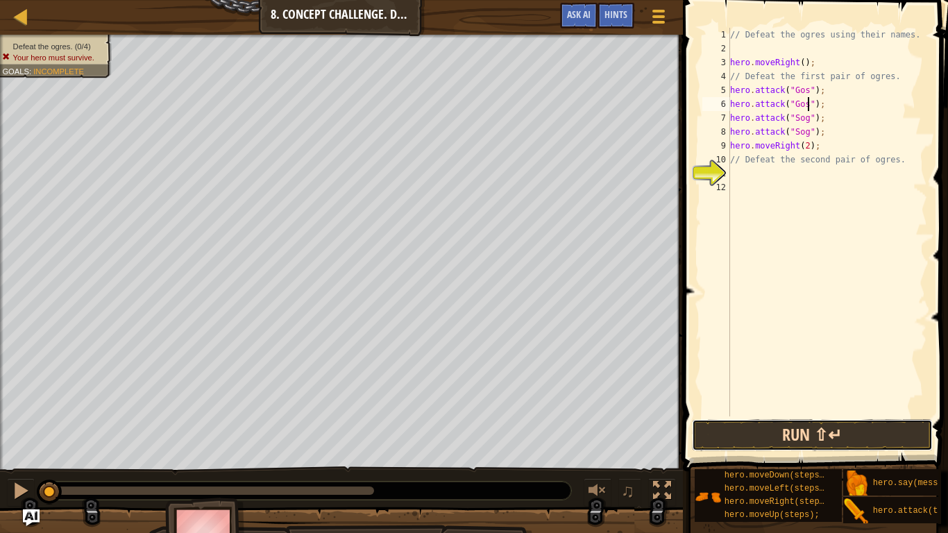
click at [752, 439] on button "Run ⇧↵" at bounding box center [812, 435] width 241 height 32
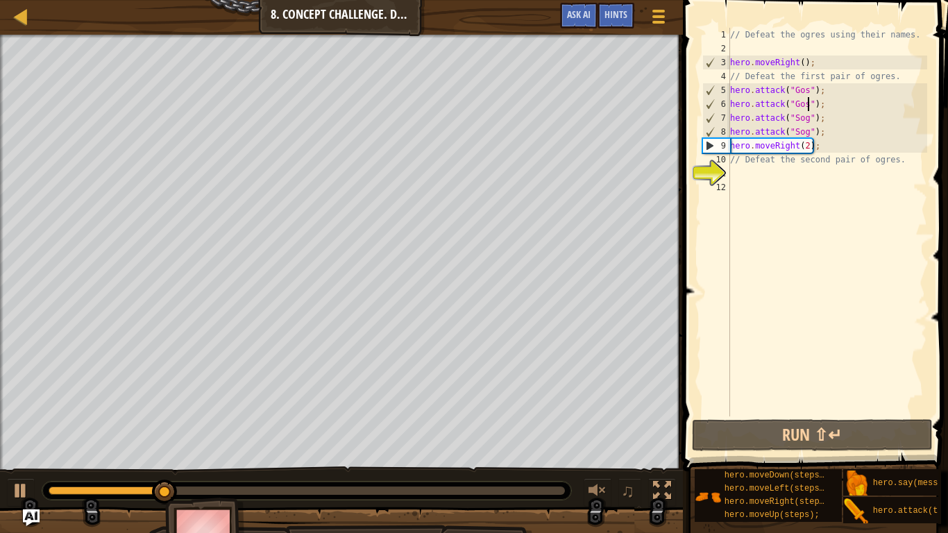
click at [827, 143] on div "// Defeat the ogres using their names. hero . moveRight ( ) ; // Defeat the fir…" at bounding box center [827, 236] width 200 height 416
click at [827, 128] on div "// Defeat the ogres using their names. hero . moveRight ( ) ; // Defeat the fir…" at bounding box center [827, 236] width 200 height 416
type textarea "hero.attack("Sog");"
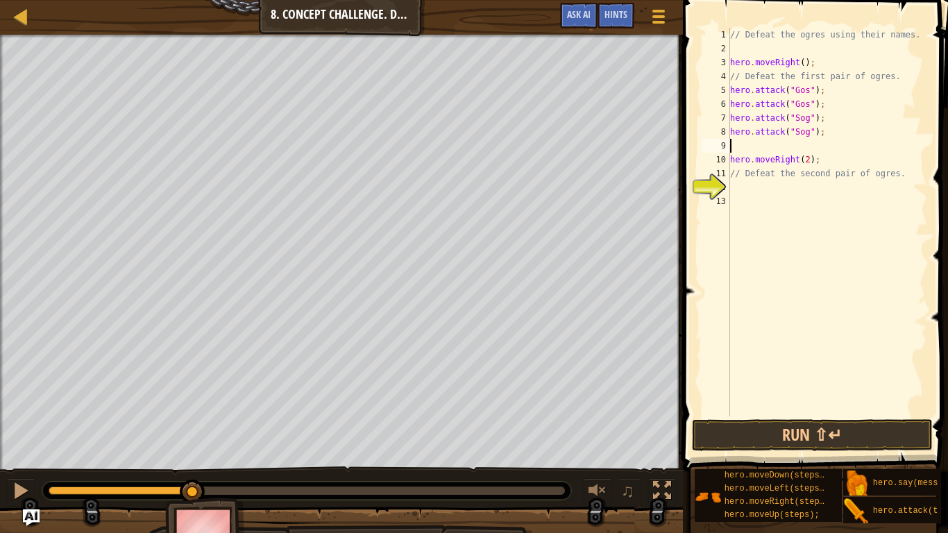
click at [331, 15] on div "Map Introduction to Computer Science 8. Concept Challenge. Dangerous Steps Game…" at bounding box center [341, 17] width 683 height 35
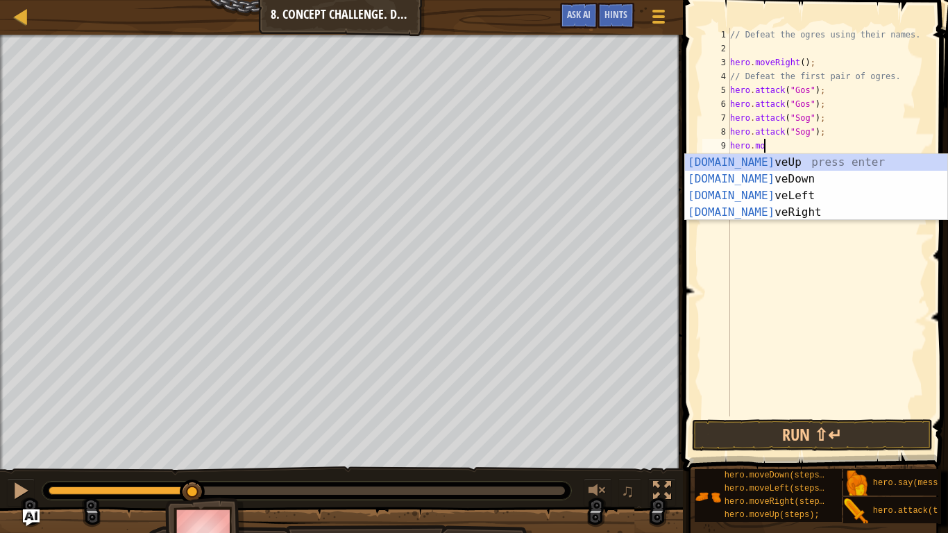
type textarea "hero.move"
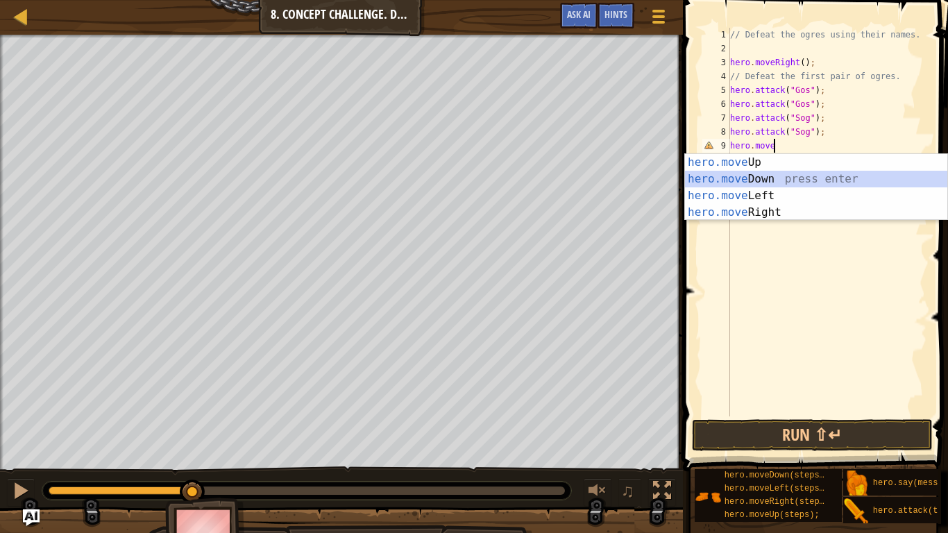
click at [754, 176] on div "hero.move Up press enter hero.move Down press enter hero.move Left press enter …" at bounding box center [816, 204] width 262 height 100
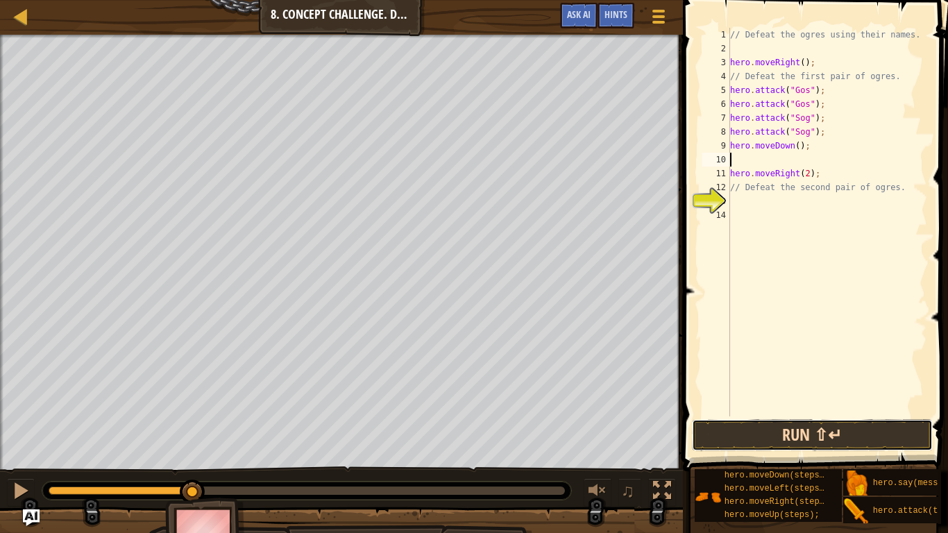
click at [809, 435] on button "Run ⇧↵" at bounding box center [812, 435] width 241 height 32
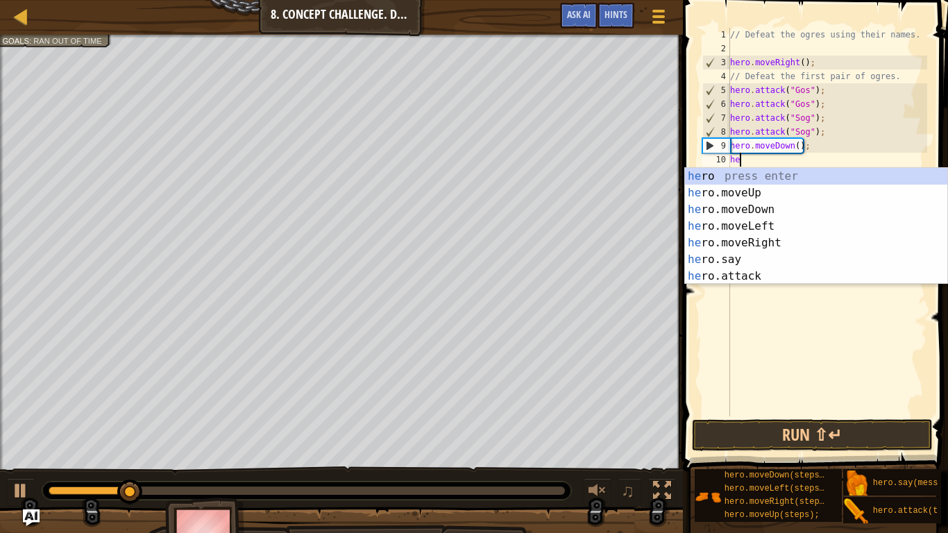
type textarea "hero"
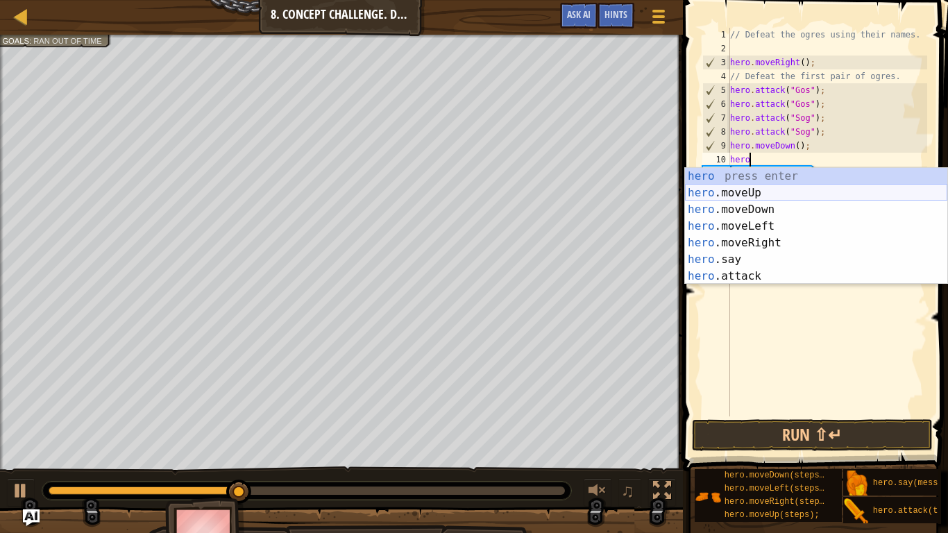
click at [759, 190] on div "hero press enter hero .moveUp press enter hero .moveDown press enter hero .move…" at bounding box center [816, 243] width 262 height 150
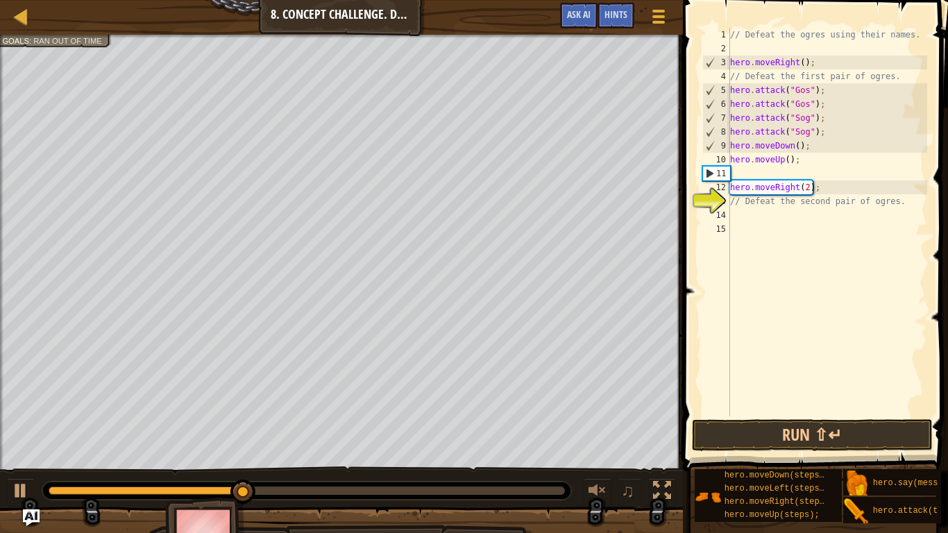
scroll to position [6, 0]
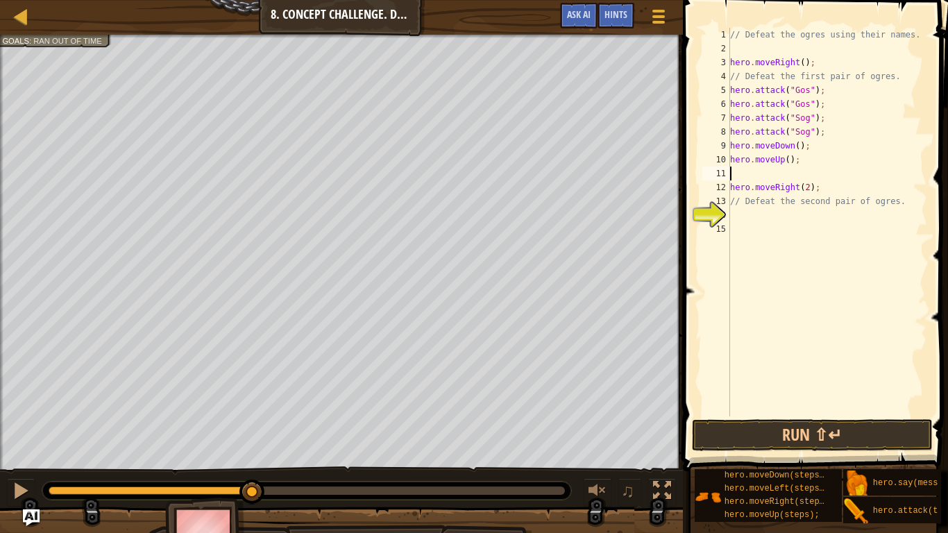
type textarea "\"
click at [739, 185] on div "// Defeat the ogres using their names. hero . moveRight ( ) ; // Defeat the fir…" at bounding box center [827, 236] width 200 height 416
type textarea "// Defeat the second pair of ogres."
click at [745, 208] on div "// Defeat the ogres using their names. hero . moveRight ( ) ; // Defeat the fir…" at bounding box center [827, 236] width 200 height 416
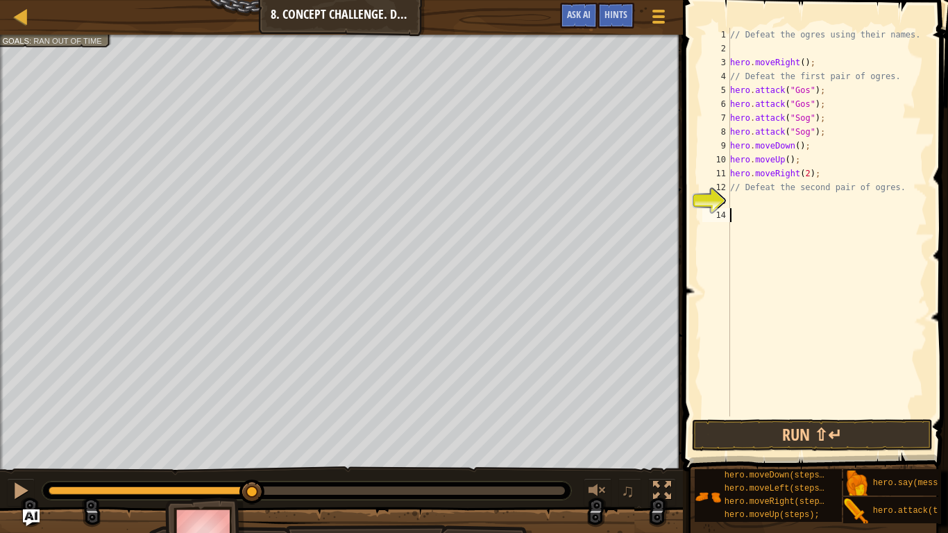
scroll to position [6, 0]
click at [743, 201] on div "// Defeat the ogres using their names. hero . moveRight ( ) ; // Defeat the fir…" at bounding box center [827, 236] width 200 height 416
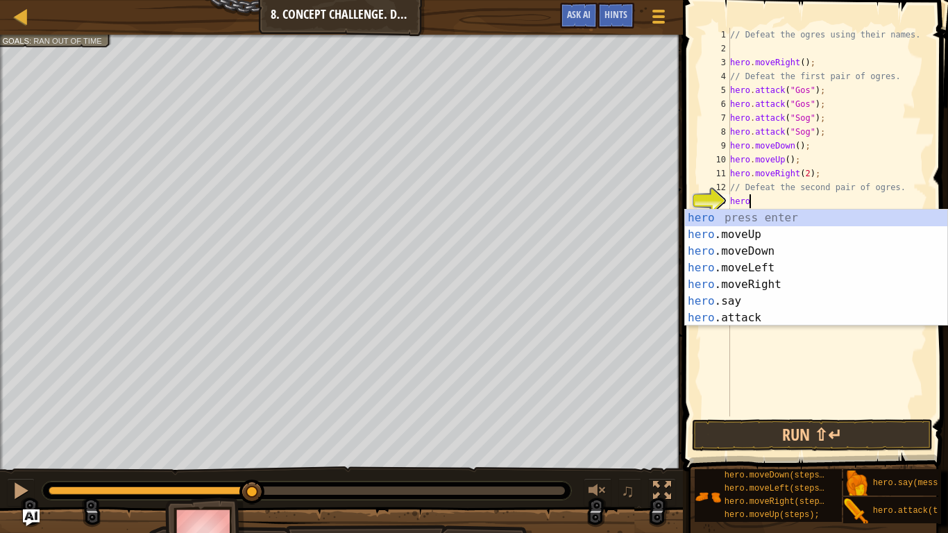
scroll to position [6, 2]
click at [765, 313] on div "hero press enter hero .moveUp press enter hero .moveDown press enter hero .move…" at bounding box center [816, 285] width 262 height 150
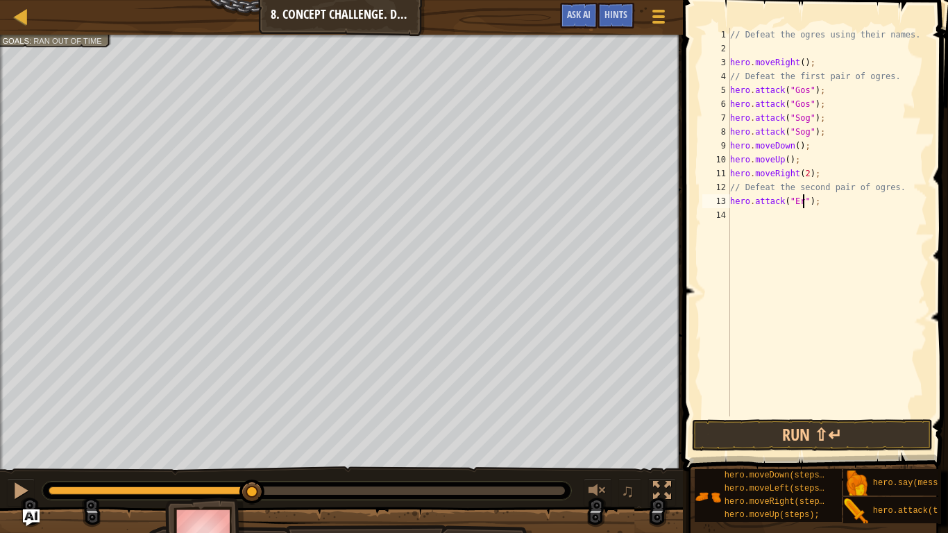
type textarea "hero.attack("Ergo");"
click at [783, 218] on div "// Defeat the ogres using their names. hero . moveRight ( ) ; // Defeat the fir…" at bounding box center [827, 236] width 200 height 416
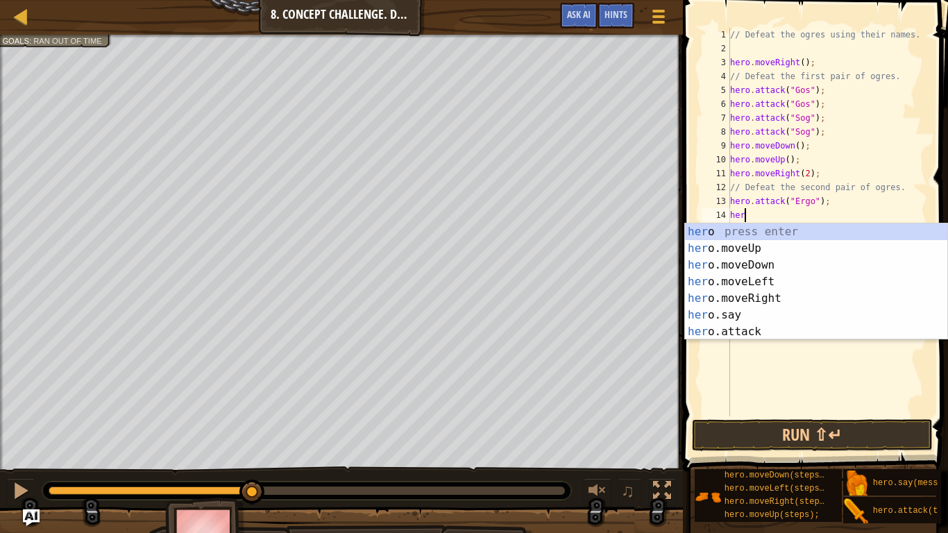
scroll to position [6, 2]
click at [740, 335] on div "hero press enter hero .moveUp press enter hero .moveDown press enter hero .move…" at bounding box center [816, 299] width 262 height 150
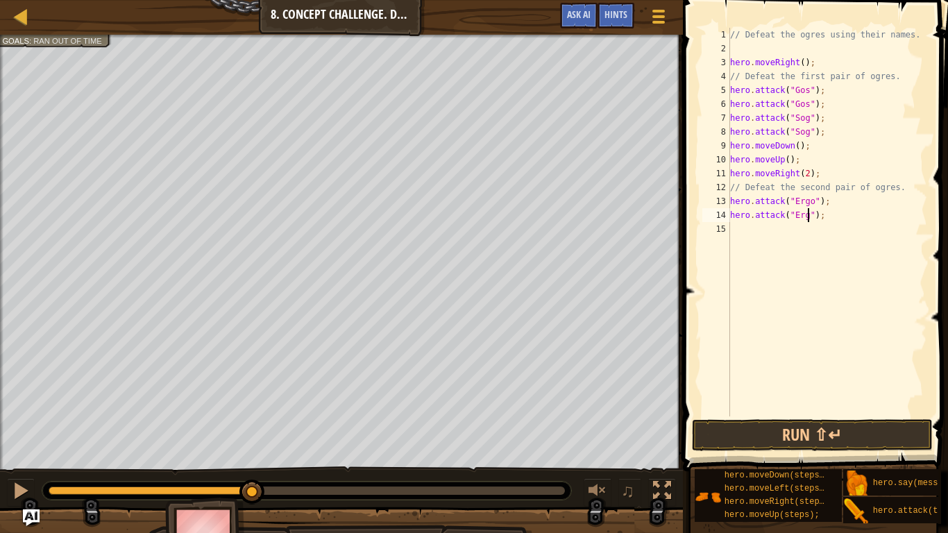
type textarea "hero.attack("Ergo");"
click at [806, 237] on div "// Defeat the ogres using their names. hero . moveRight ( ) ; // Defeat the fir…" at bounding box center [827, 236] width 200 height 416
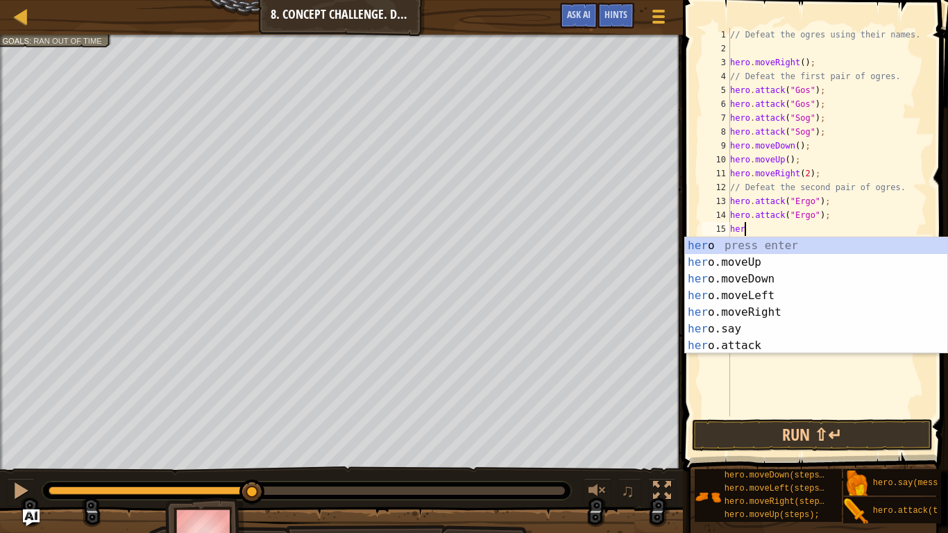
scroll to position [6, 2]
click at [790, 343] on div "hero press enter hero .moveUp press enter hero .moveDown press enter hero .move…" at bounding box center [816, 312] width 262 height 150
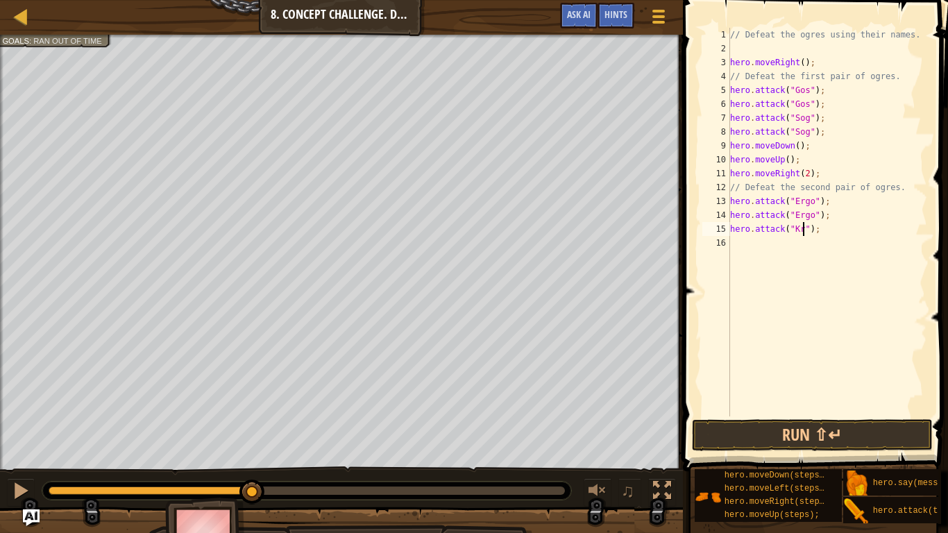
scroll to position [6, 12]
type textarea "hero.attack("Kro");"
click at [814, 256] on div "// Defeat the ogres using their names. hero . moveRight ( ) ; // Defeat the fir…" at bounding box center [827, 236] width 200 height 416
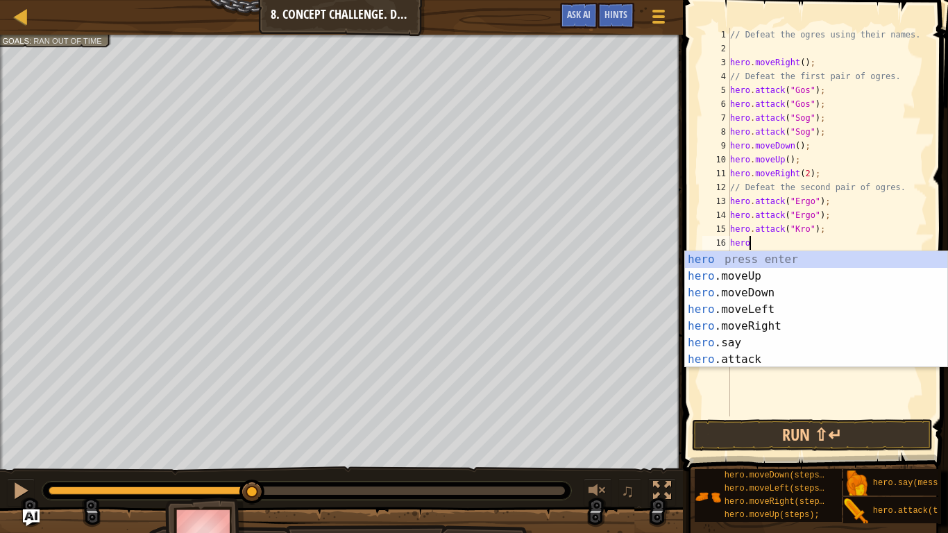
scroll to position [6, 2]
click at [802, 355] on div "hero press enter hero .moveUp press enter hero .moveDown press enter hero .move…" at bounding box center [816, 326] width 262 height 150
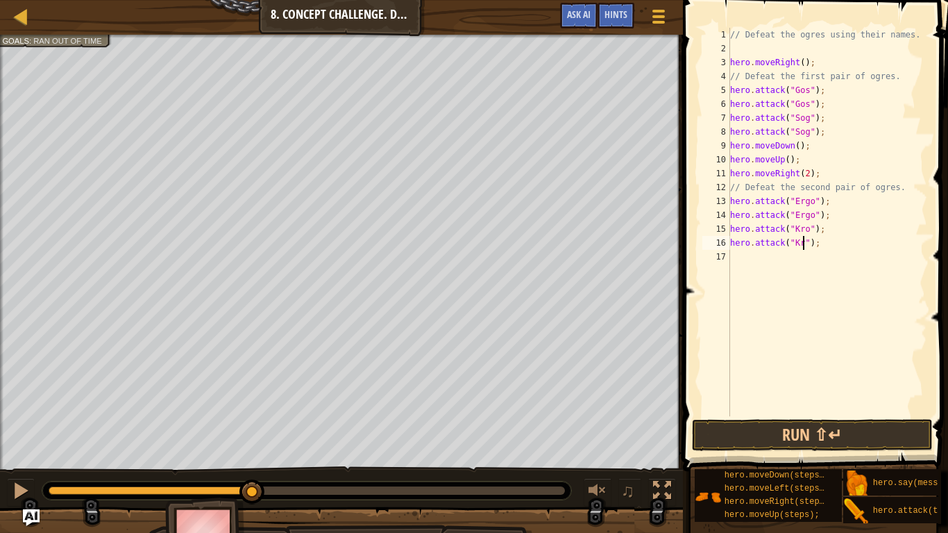
type textarea "hero.attack("Kro");"
click at [741, 267] on div "// Defeat the ogres using their names. hero . moveRight ( ) ; // Defeat the fir…" at bounding box center [827, 236] width 200 height 416
type textarea "k"
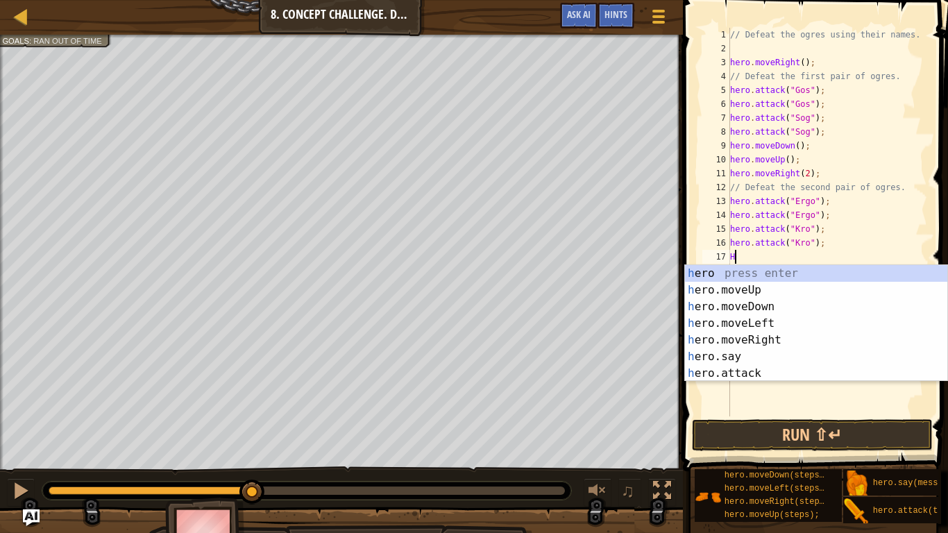
scroll to position [6, 2]
type textarea "Hero"
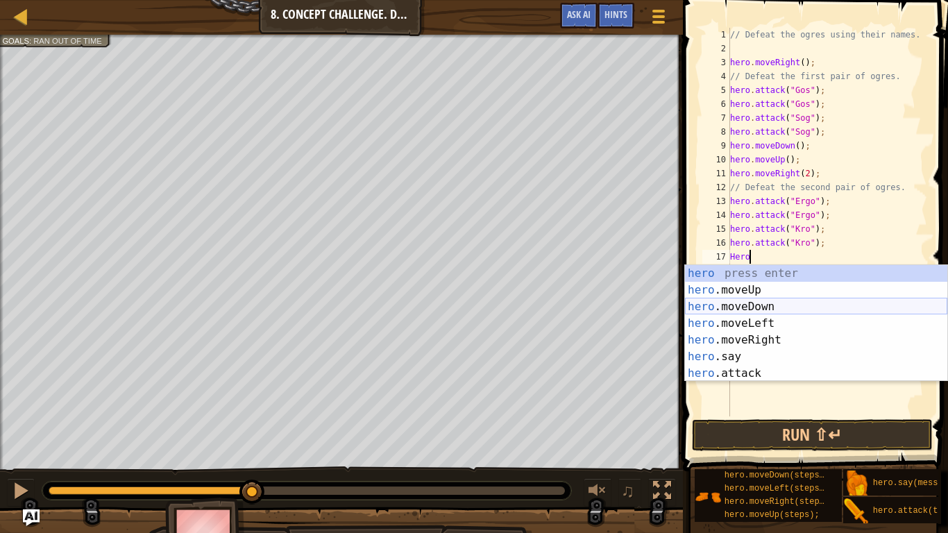
click at [770, 308] on div "hero press enter hero .moveUp press enter hero .moveDown press enter hero .move…" at bounding box center [816, 340] width 262 height 150
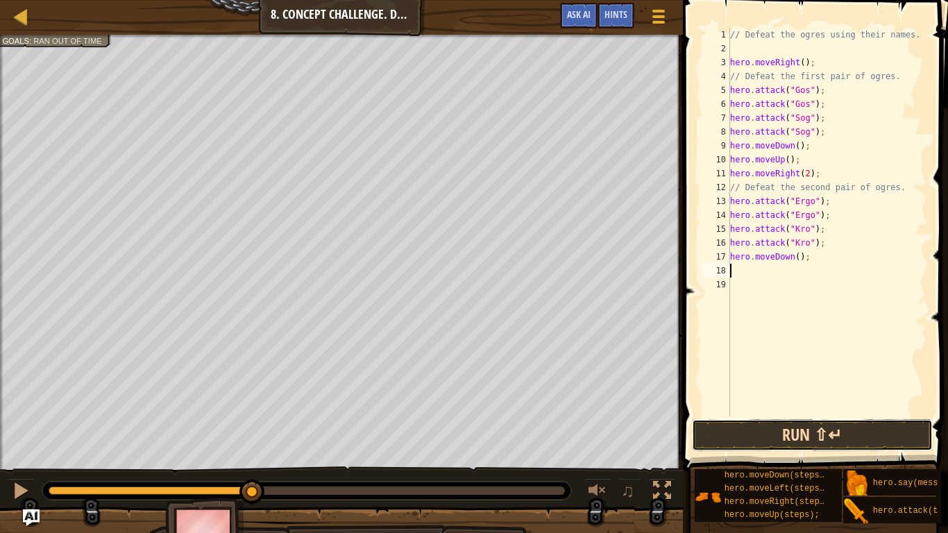
click at [775, 430] on button "Run ⇧↵" at bounding box center [812, 435] width 241 height 32
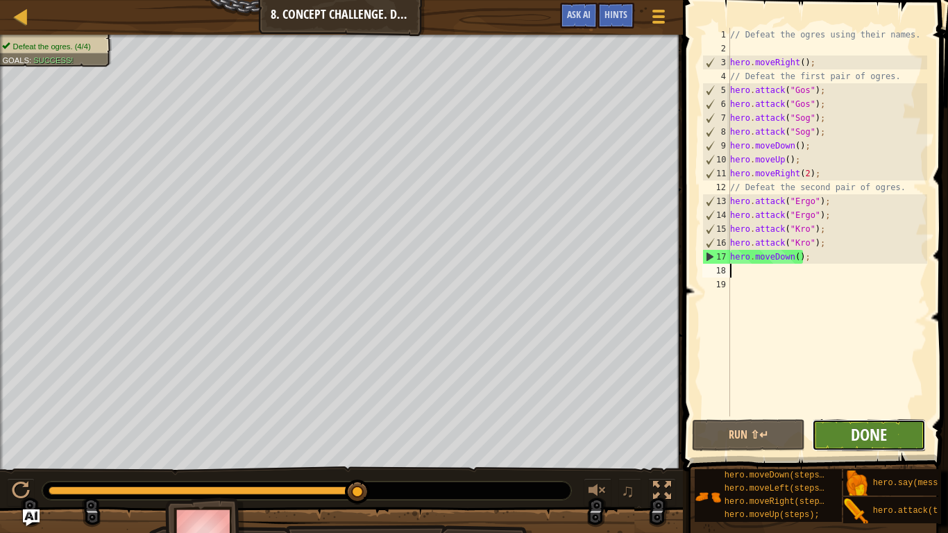
click at [855, 430] on span "Done" at bounding box center [869, 434] width 36 height 22
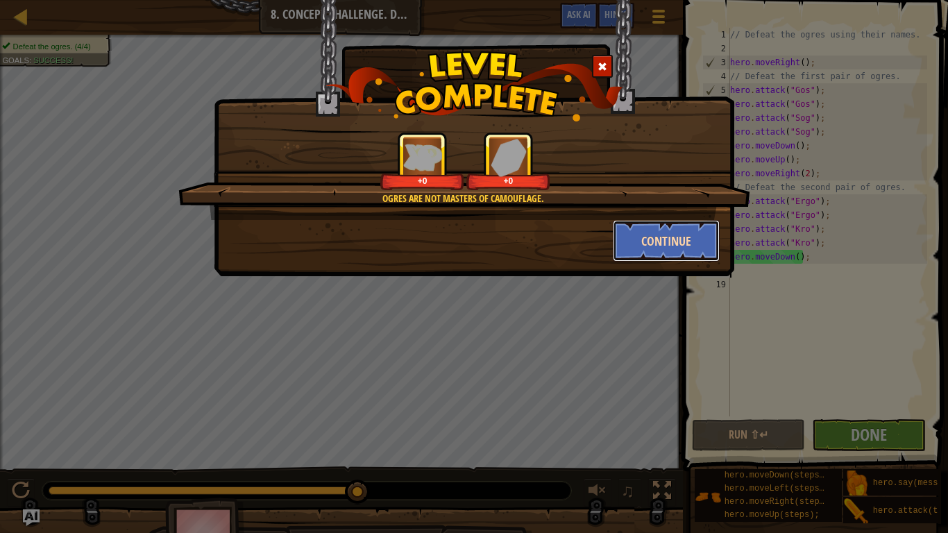
click at [663, 244] on button "Continue" at bounding box center [667, 241] width 108 height 42
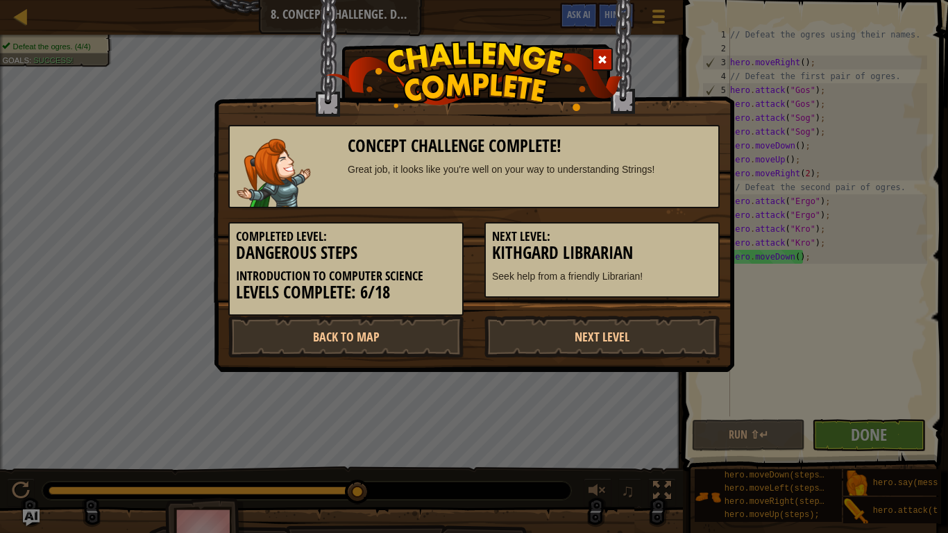
click at [601, 56] on span at bounding box center [603, 60] width 10 height 10
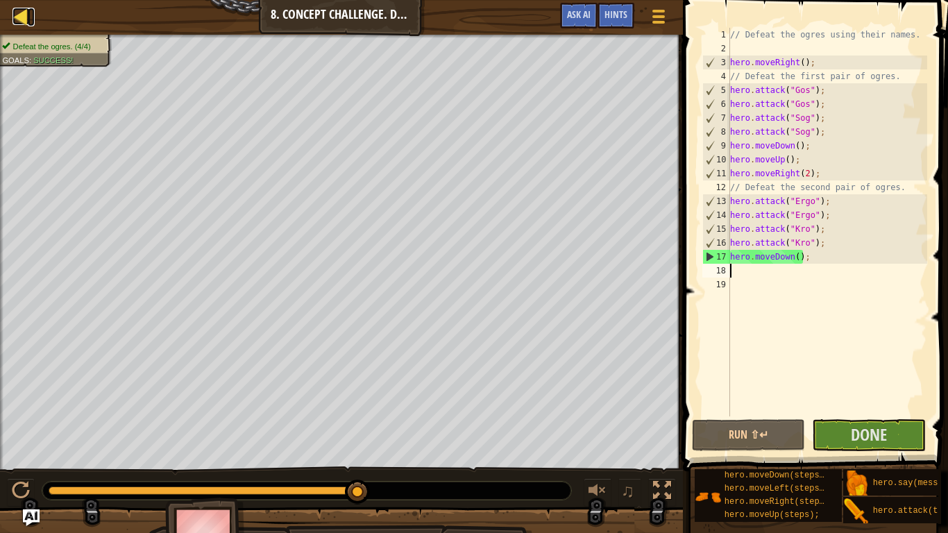
click at [25, 15] on div at bounding box center [20, 16] width 17 height 17
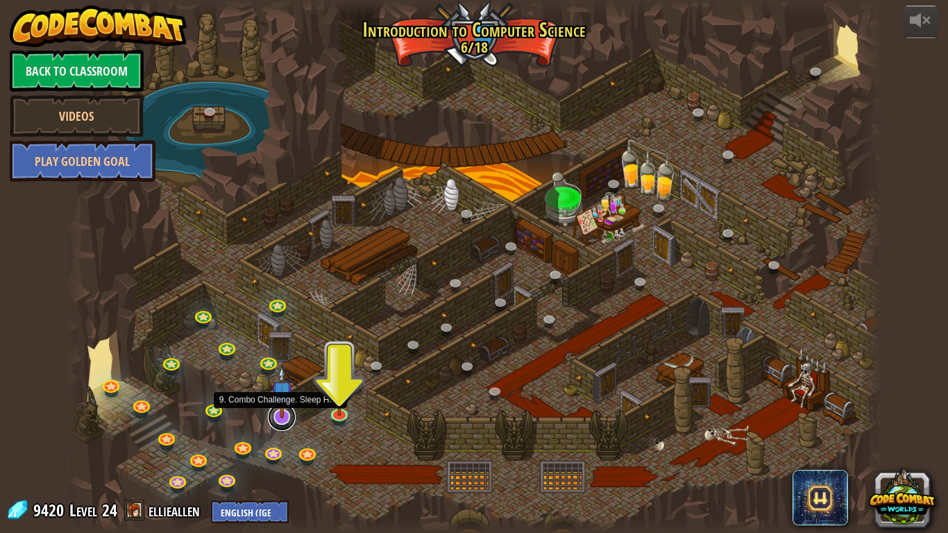
click at [279, 423] on link at bounding box center [282, 417] width 28 height 28
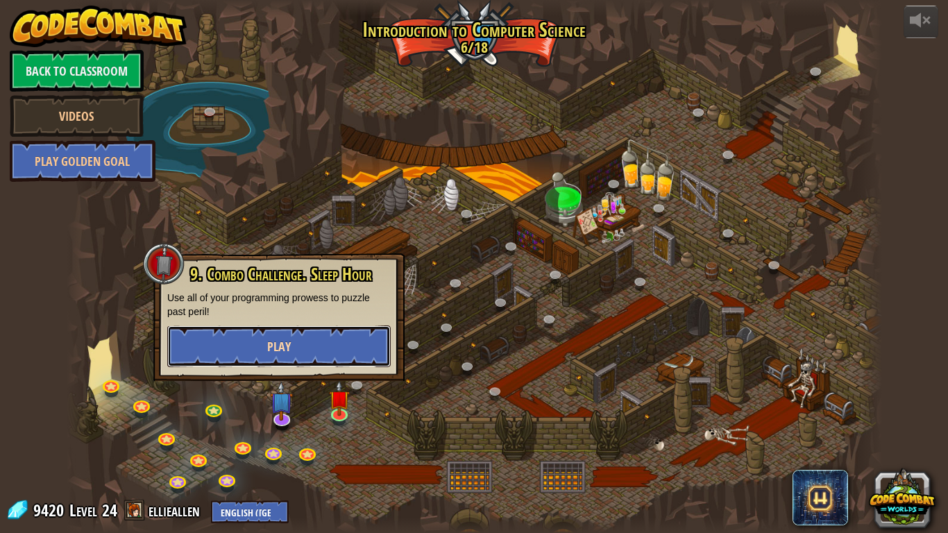
click at [273, 351] on span "Play" at bounding box center [279, 346] width 24 height 17
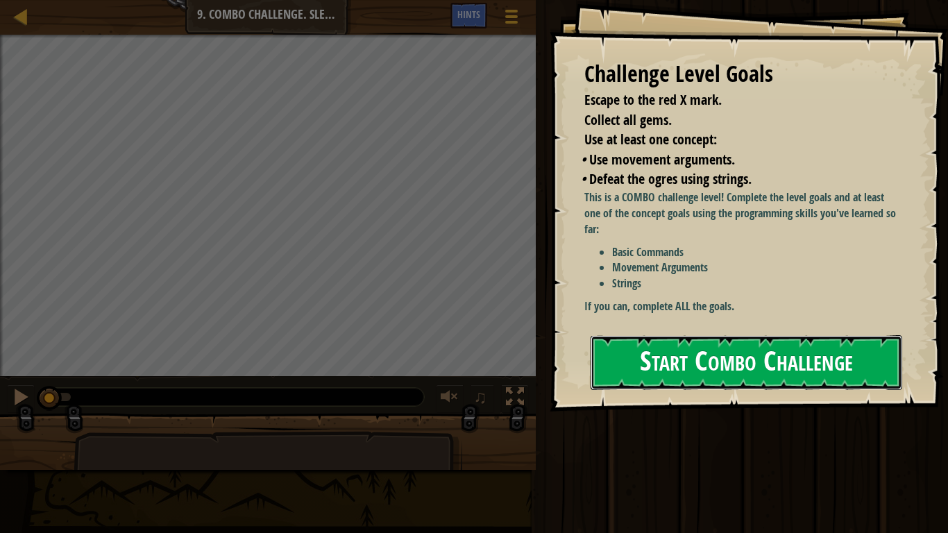
click at [692, 364] on button "Start Combo Challenge" at bounding box center [747, 362] width 312 height 55
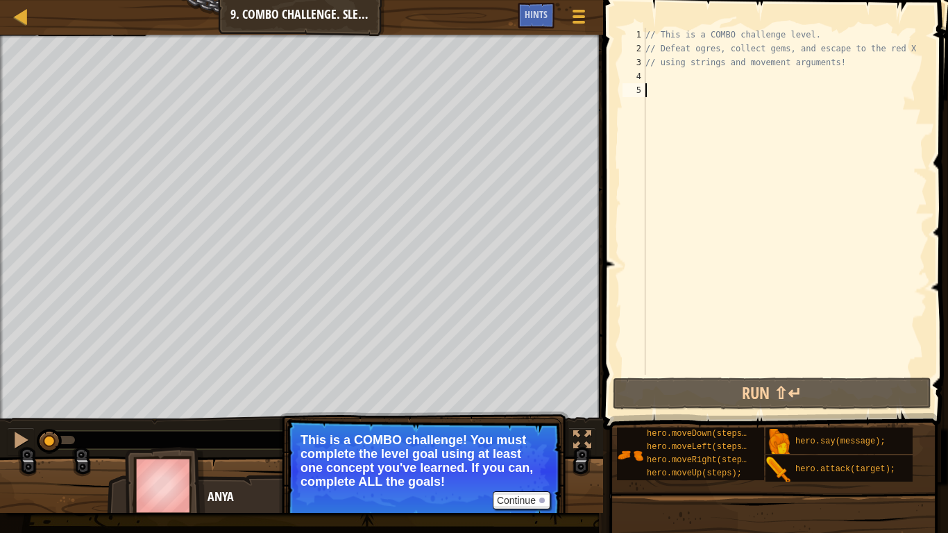
click at [637, 67] on div "3" at bounding box center [634, 63] width 23 height 14
type textarea "// using strings and movement arguments!"
click at [637, 67] on div "3" at bounding box center [634, 63] width 23 height 14
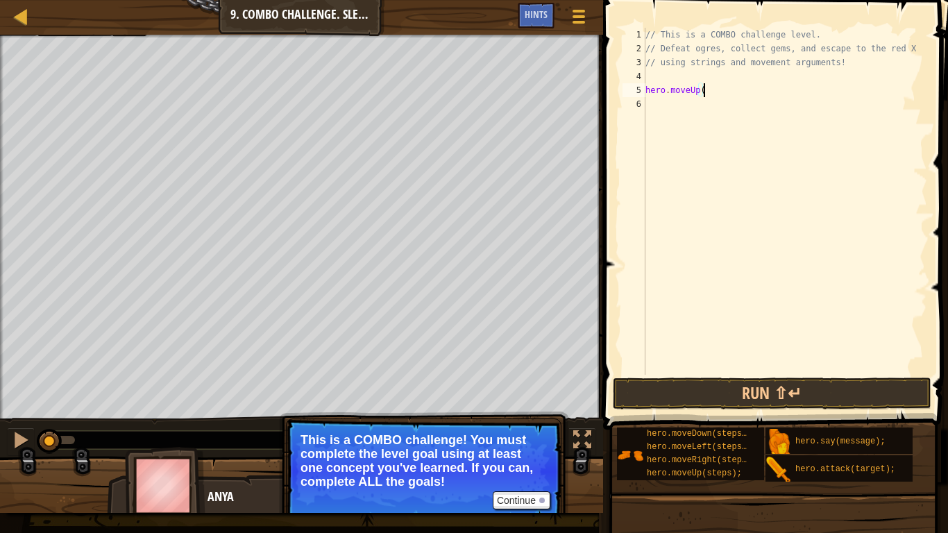
scroll to position [6, 8]
type textarea "hero.moveUp()"
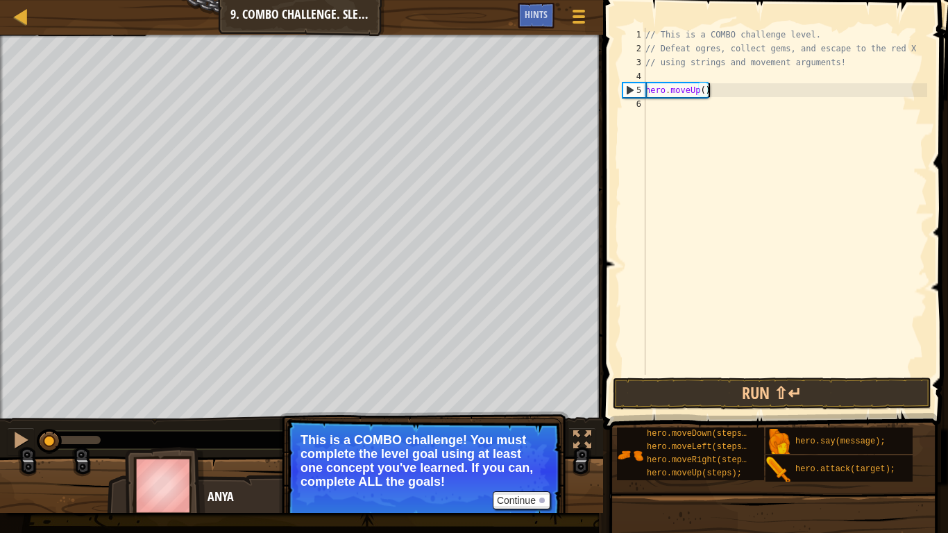
click at [663, 109] on div "// This is a COMBO challenge level. // Defeat ogres, collect gems, and escape t…" at bounding box center [785, 215] width 285 height 375
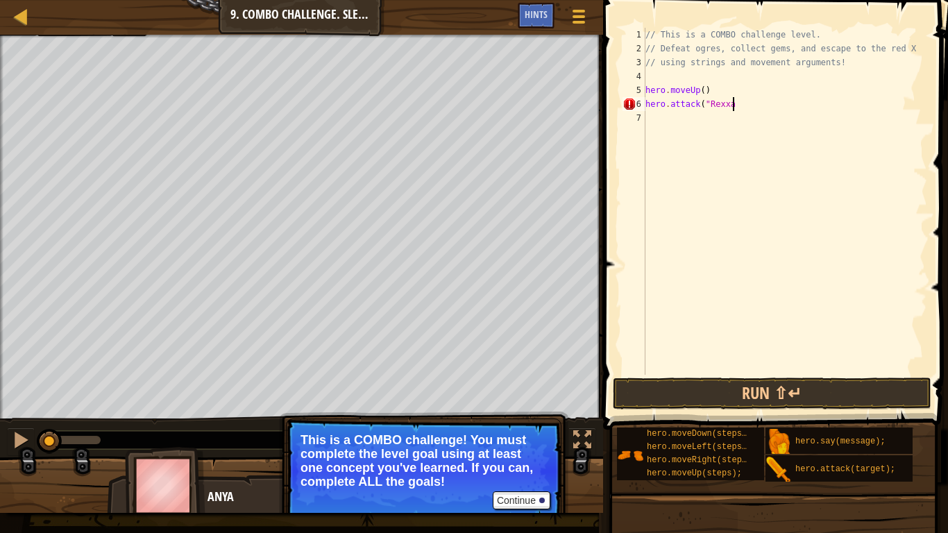
scroll to position [6, 12]
type textarea "hero.attack("Rexxar")"
click at [701, 124] on div "// This is a COMBO challenge level. // Defeat ogres, collect gems, and escape t…" at bounding box center [785, 215] width 285 height 375
type textarea "hero.attack("Rexxar")"
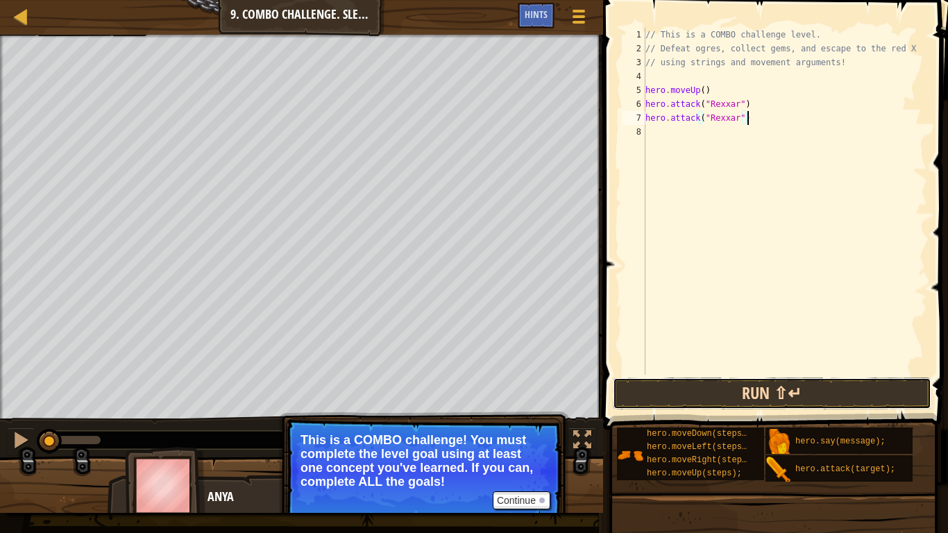
click at [708, 392] on button "Run ⇧↵" at bounding box center [772, 394] width 319 height 32
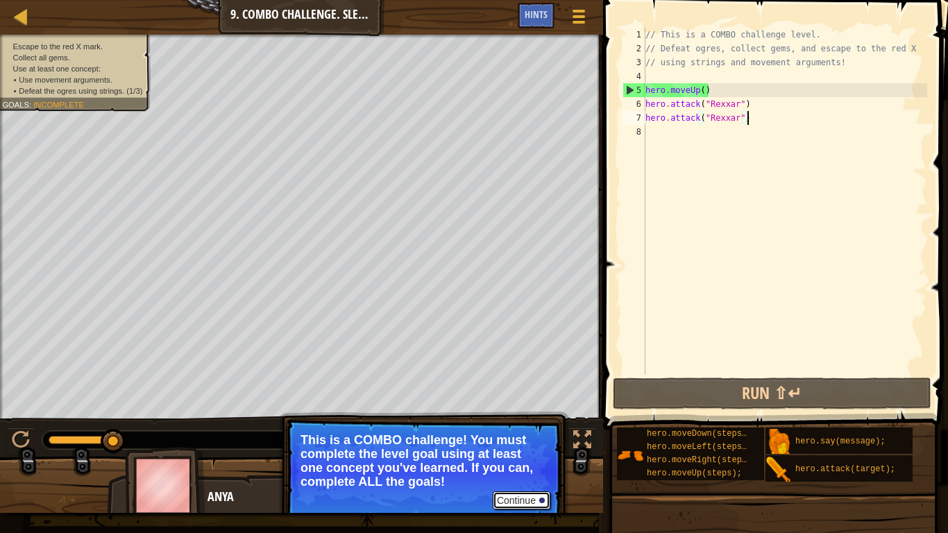
click at [518, 448] on button "Continue" at bounding box center [522, 500] width 58 height 18
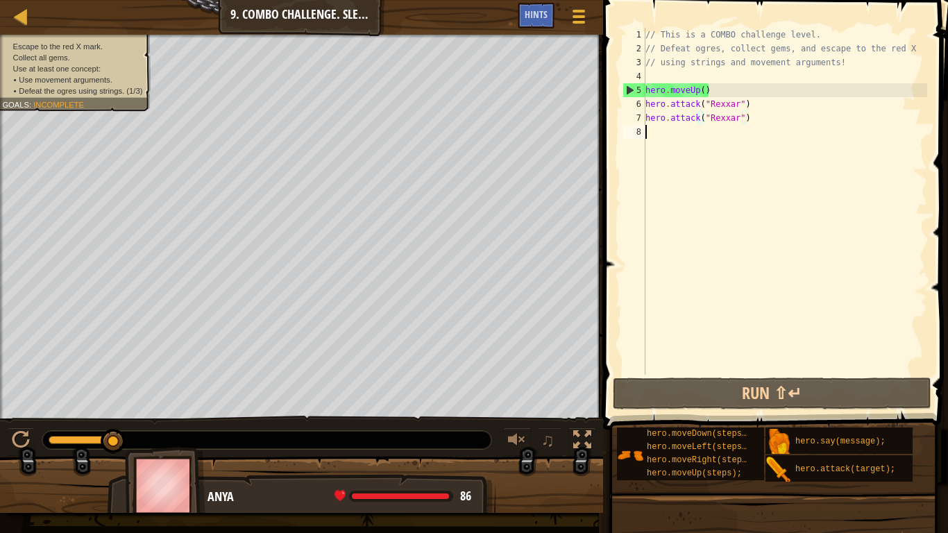
click at [663, 139] on div "// This is a COMBO challenge level. // Defeat ogres, collect gems, and escape t…" at bounding box center [785, 215] width 285 height 375
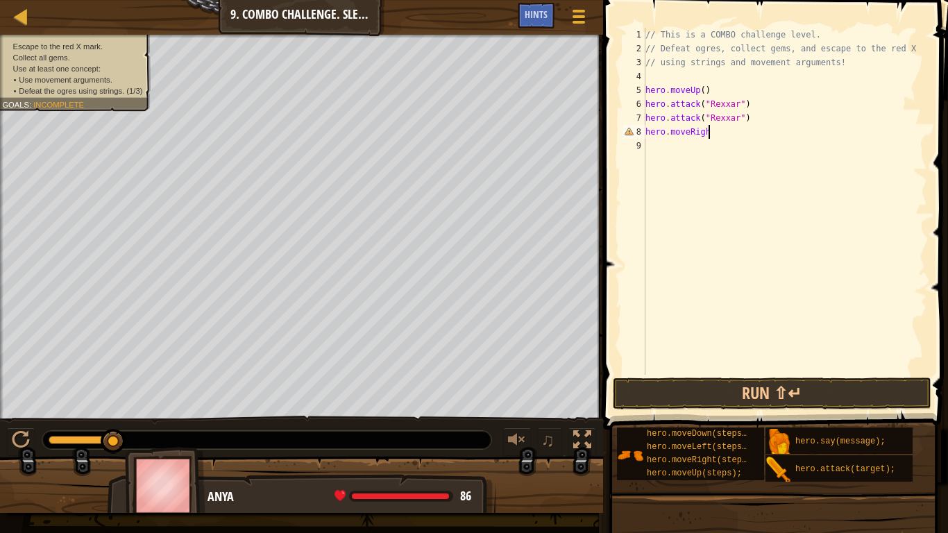
scroll to position [6, 9]
type textarea "hero.moveRight()"
click at [664, 155] on div "// This is a COMBO challenge level. // Defeat ogres, collect gems, and escape t…" at bounding box center [785, 215] width 285 height 375
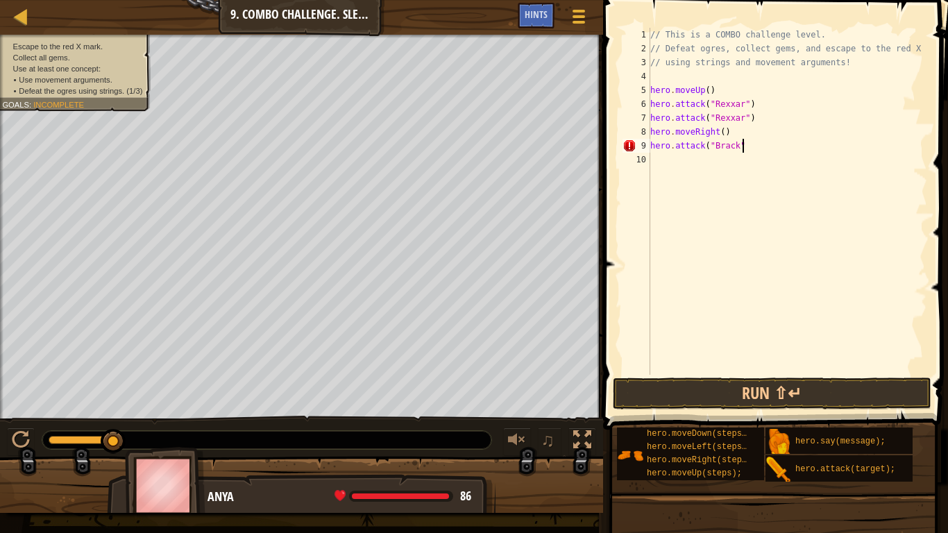
type textarea "hero.attack("Brack")"
click at [689, 157] on div "// This is a COMBO challenge level. // Defeat ogres, collect gems, and escape t…" at bounding box center [788, 215] width 280 height 375
type textarea "hero.attack("Brack")"
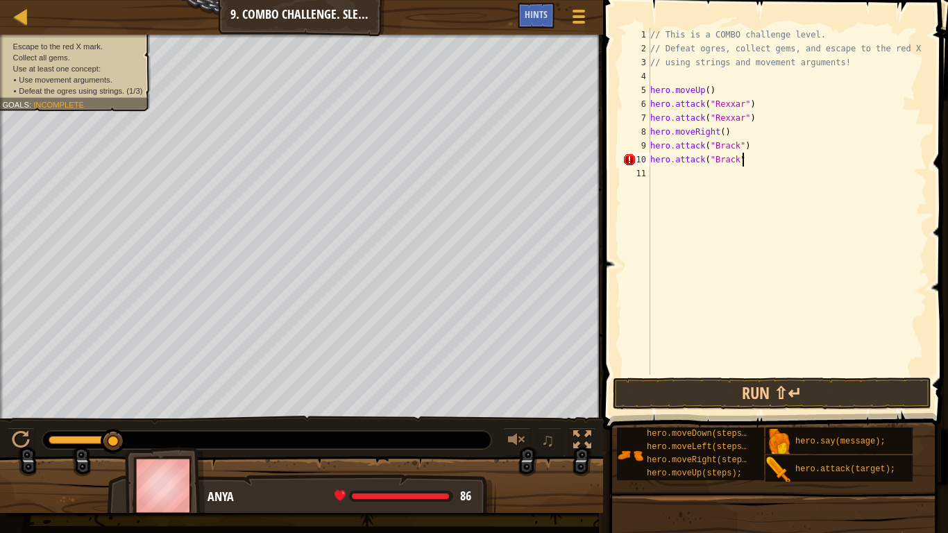
scroll to position [6, 13]
click at [702, 173] on div "// This is a COMBO challenge level. // Defeat ogres, collect gems, and escape t…" at bounding box center [788, 215] width 280 height 375
click at [684, 146] on div "// This is a COMBO challenge level. // Defeat ogres, collect gems, and escape t…" at bounding box center [788, 215] width 280 height 375
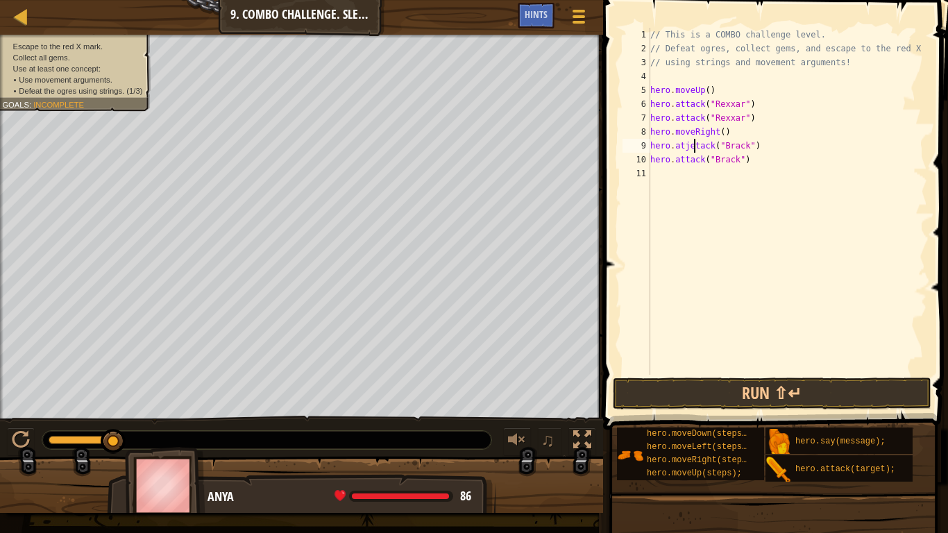
type textarea "hero.attack("Brack")"
click at [675, 177] on div "// This is a COMBO challenge level. // Defeat ogres, collect gems, and escape t…" at bounding box center [788, 215] width 280 height 375
click at [718, 90] on div "// This is a COMBO challenge level. // Defeat ogres, collect gems, and escape t…" at bounding box center [788, 215] width 280 height 375
type textarea "hero.moveUp()"
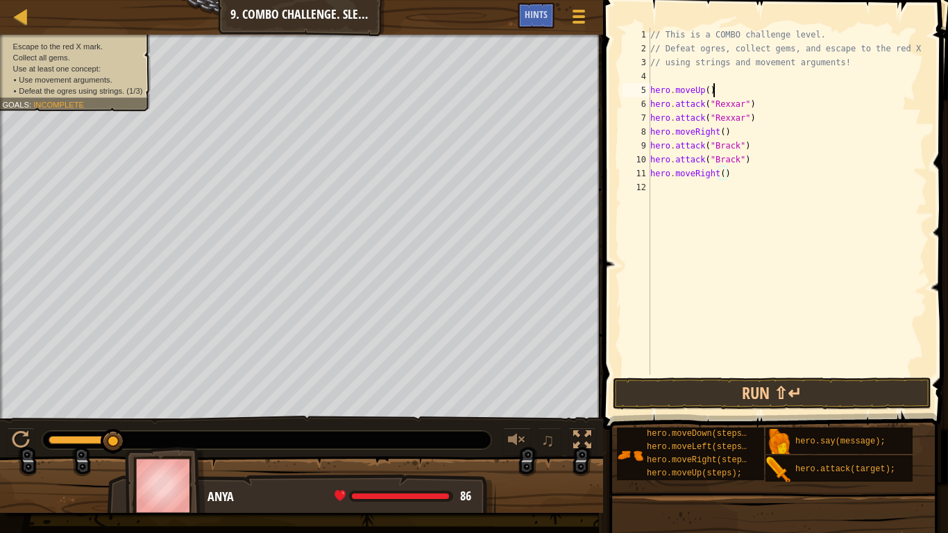
scroll to position [6, 8]
click at [686, 80] on div "// This is a COMBO challenge level. // Defeat ogres, collect gems, and escape t…" at bounding box center [788, 215] width 280 height 375
click at [707, 91] on div "// This is a COMBO challenge level. // Defeat ogres, collect gems, and escape t…" at bounding box center [788, 215] width 280 height 375
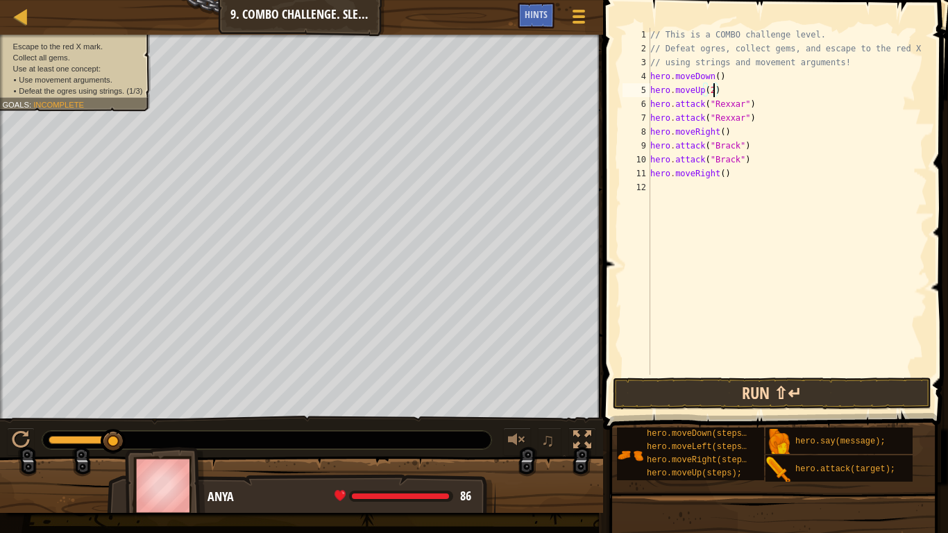
type textarea "hero.moveUp(2)"
click at [765, 395] on button "Run ⇧↵" at bounding box center [772, 394] width 319 height 32
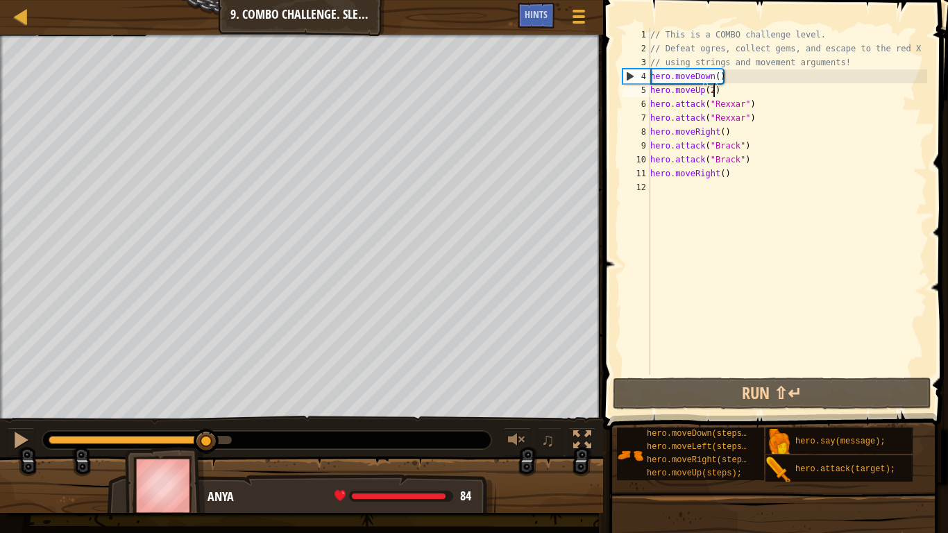
drag, startPoint x: 65, startPoint y: 440, endPoint x: 207, endPoint y: 416, distance: 144.4
click at [207, 416] on div "♫" at bounding box center [301, 437] width 603 height 42
click at [677, 190] on div "// This is a COMBO challenge level. // Defeat ogres, collect gems, and escape t…" at bounding box center [788, 215] width 280 height 375
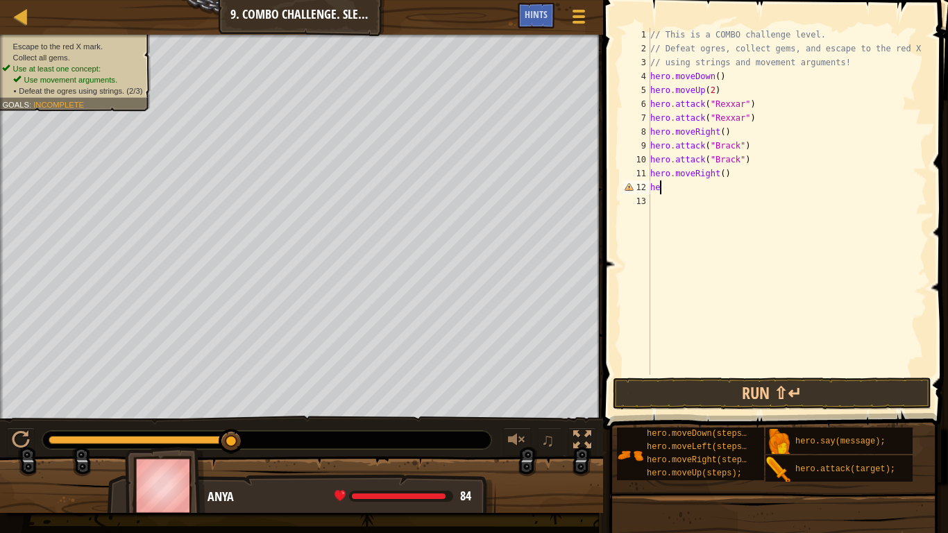
scroll to position [6, 1]
type textarea "h"
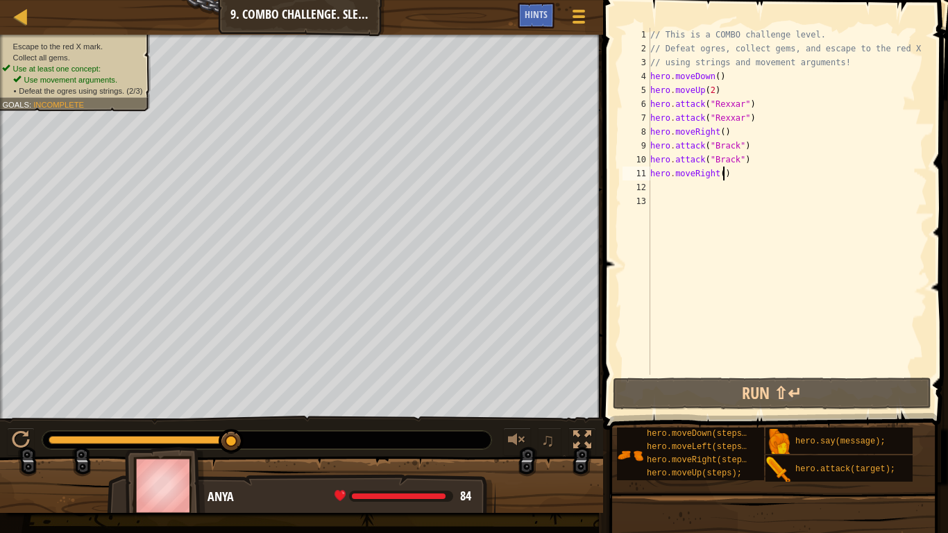
click at [721, 174] on div "// This is a COMBO challenge level. // Defeat ogres, collect gems, and escape t…" at bounding box center [788, 215] width 280 height 375
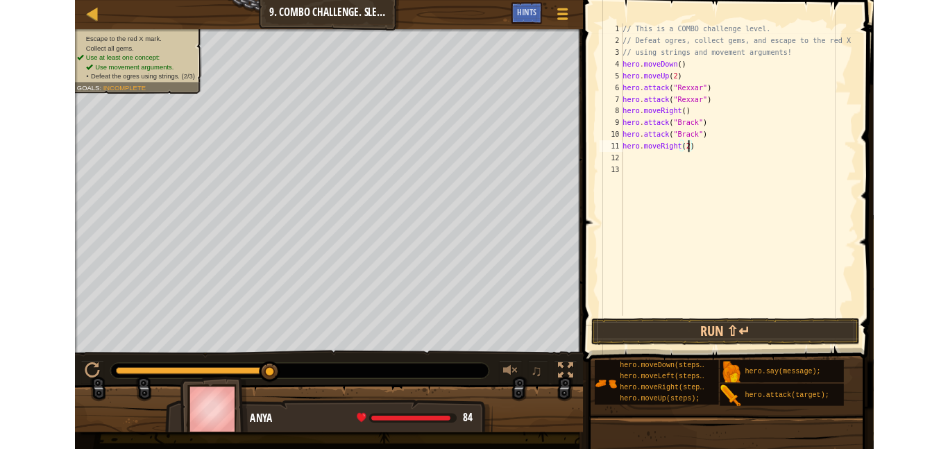
scroll to position [6, 11]
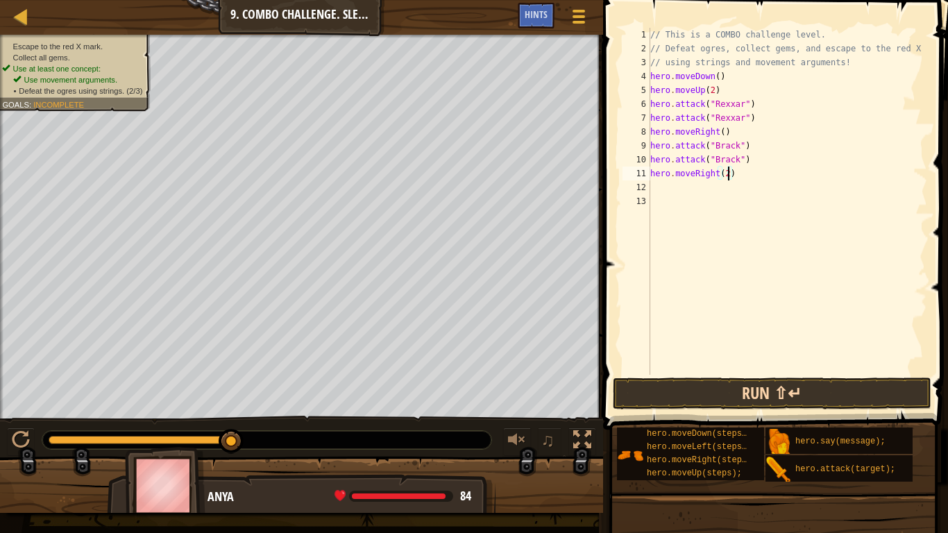
type textarea "hero.moveRight(2)"
click at [734, 391] on button "Run ⇧↵" at bounding box center [772, 394] width 319 height 32
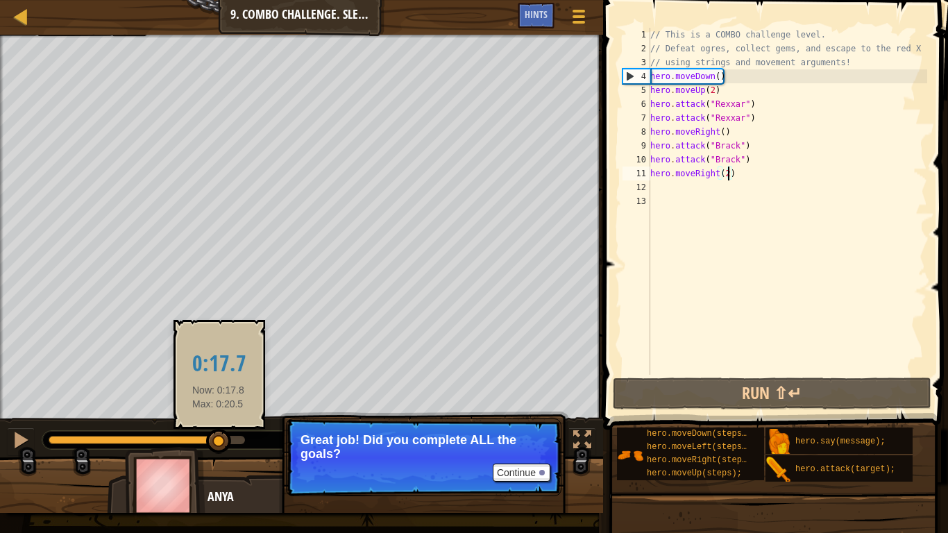
drag, startPoint x: 99, startPoint y: 443, endPoint x: 221, endPoint y: 432, distance: 121.9
click at [219, 436] on div at bounding box center [134, 440] width 171 height 8
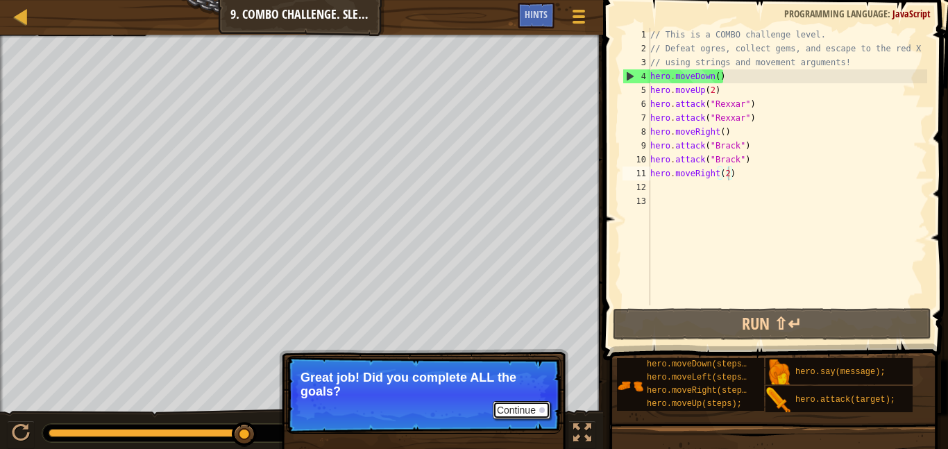
click at [528, 412] on button "Continue" at bounding box center [522, 410] width 58 height 18
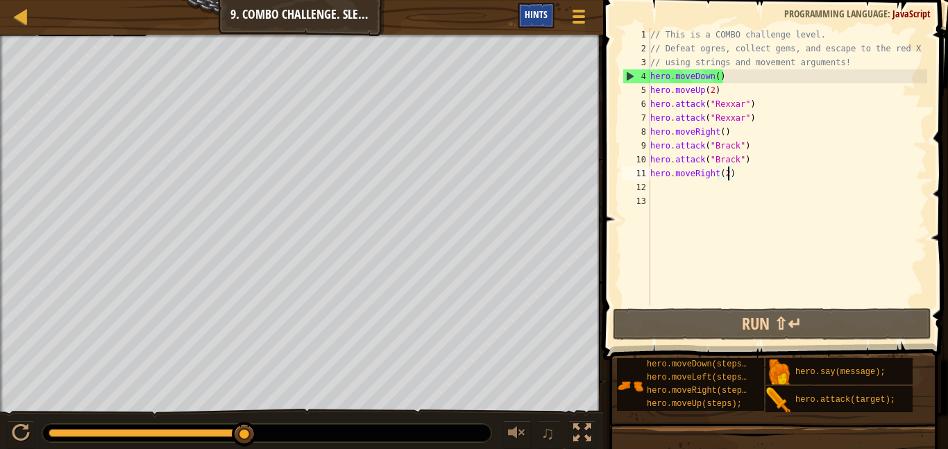
click at [541, 13] on span "Hints" at bounding box center [536, 14] width 23 height 13
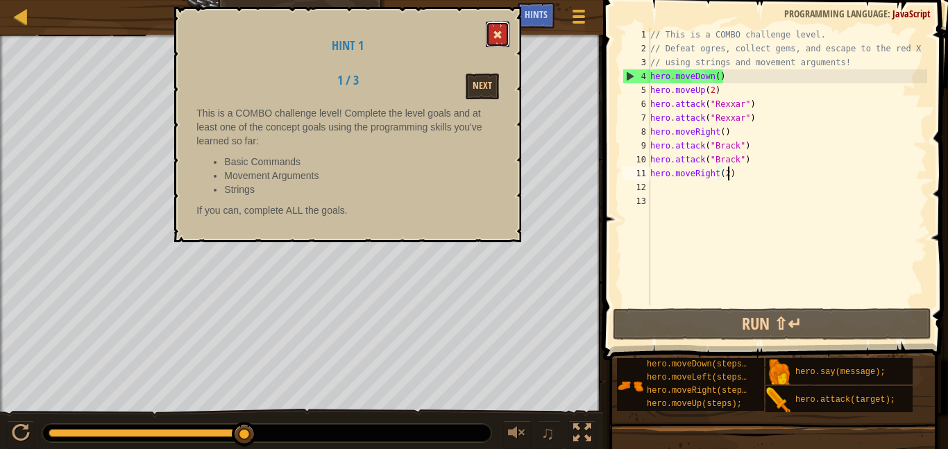
click at [498, 35] on span at bounding box center [498, 35] width 10 height 10
